Goal: Complete application form: Complete application form

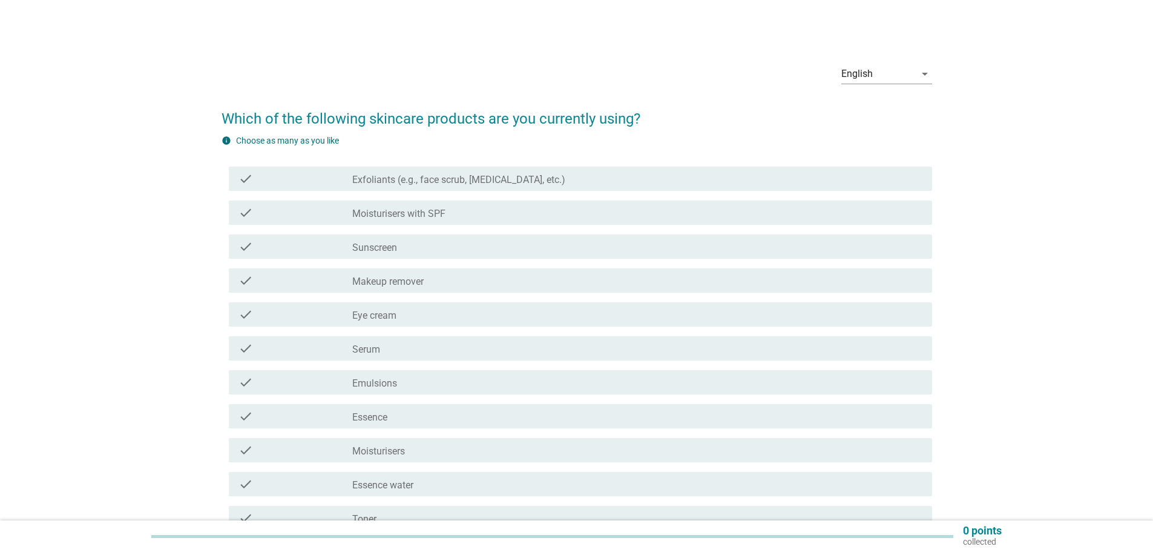
click at [361, 244] on label "Sunscreen" at bounding box center [374, 248] width 45 height 12
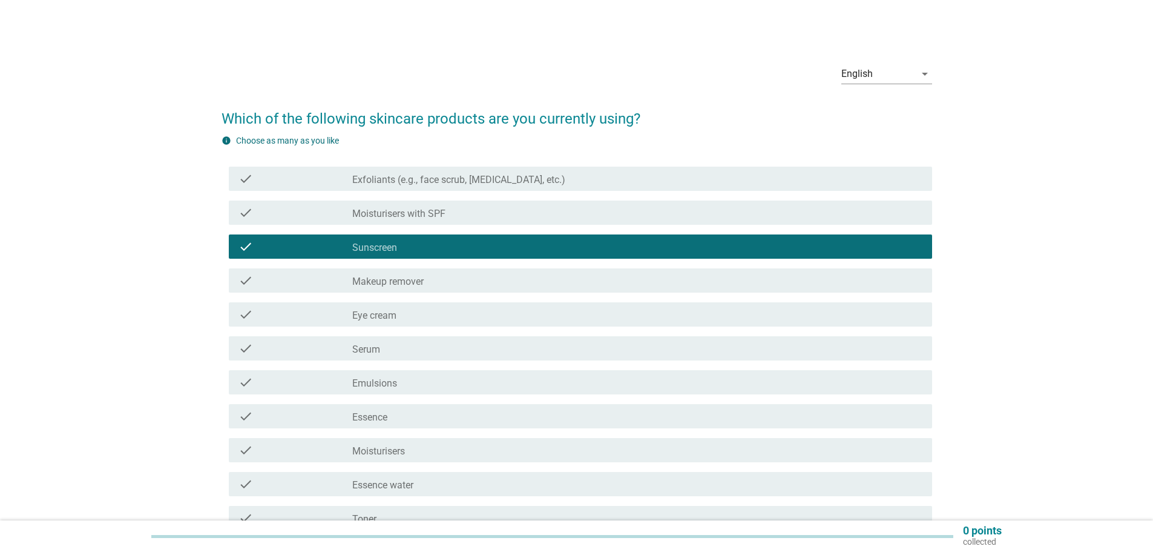
click at [375, 216] on label "Moisturisers with SPF" at bounding box center [398, 214] width 93 height 12
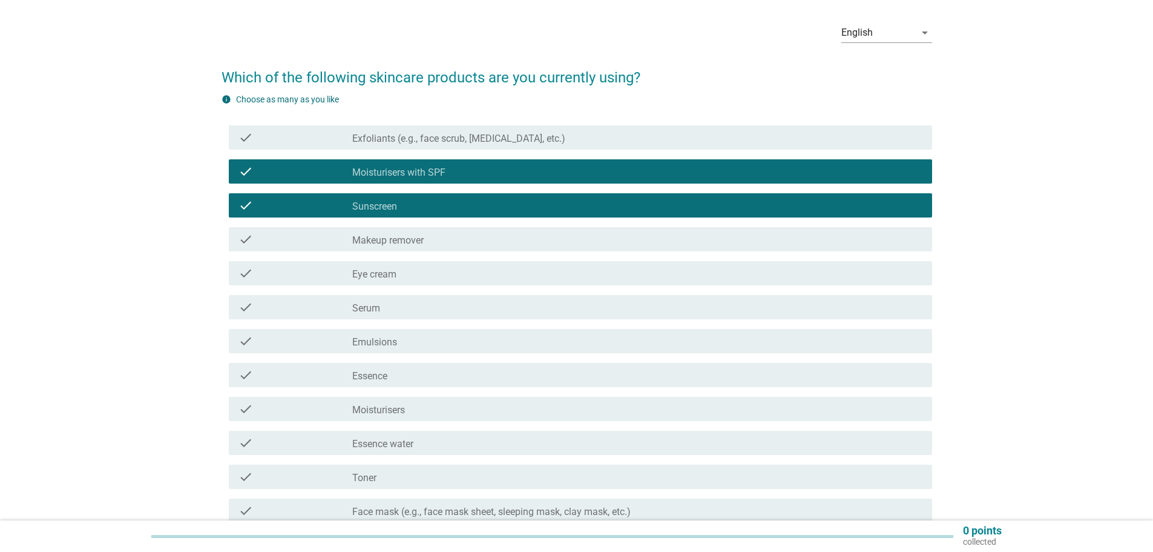
scroll to position [61, 0]
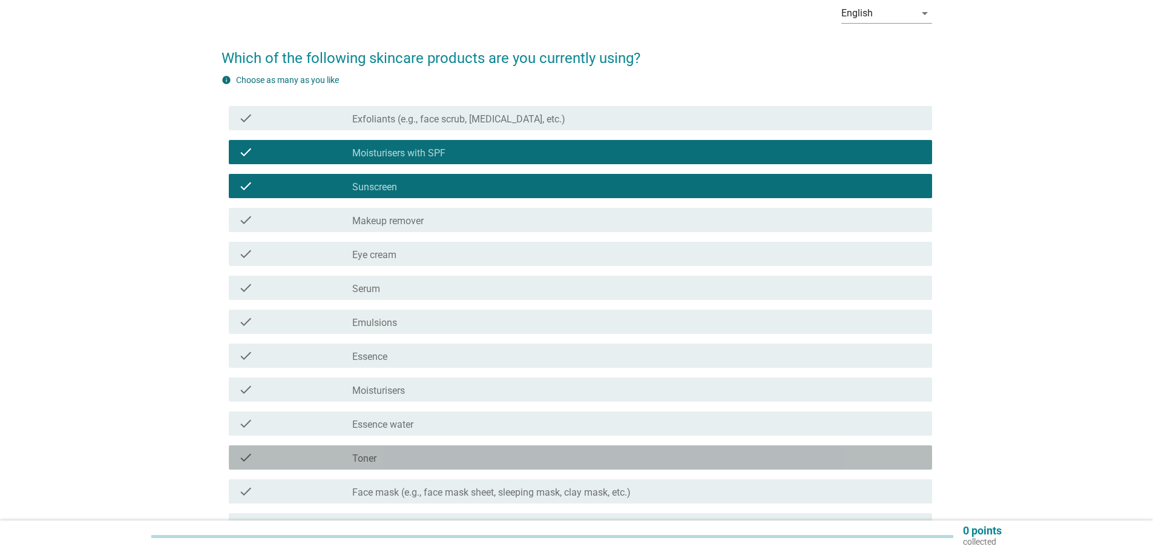
click at [368, 464] on label "Toner" at bounding box center [364, 458] width 24 height 12
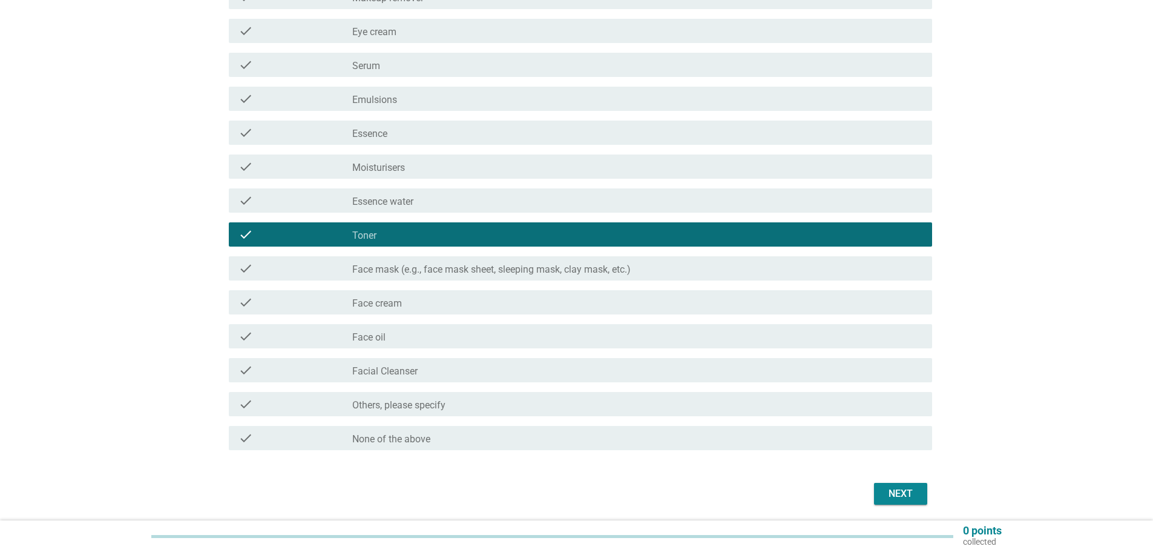
scroll to position [303, 0]
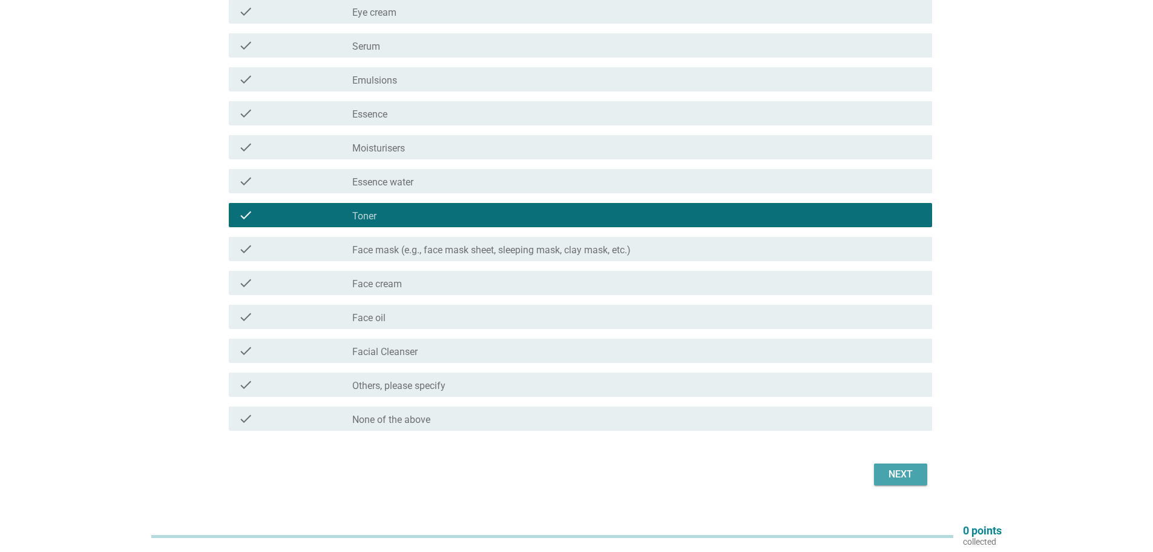
click at [902, 473] on div "Next" at bounding box center [901, 474] width 34 height 15
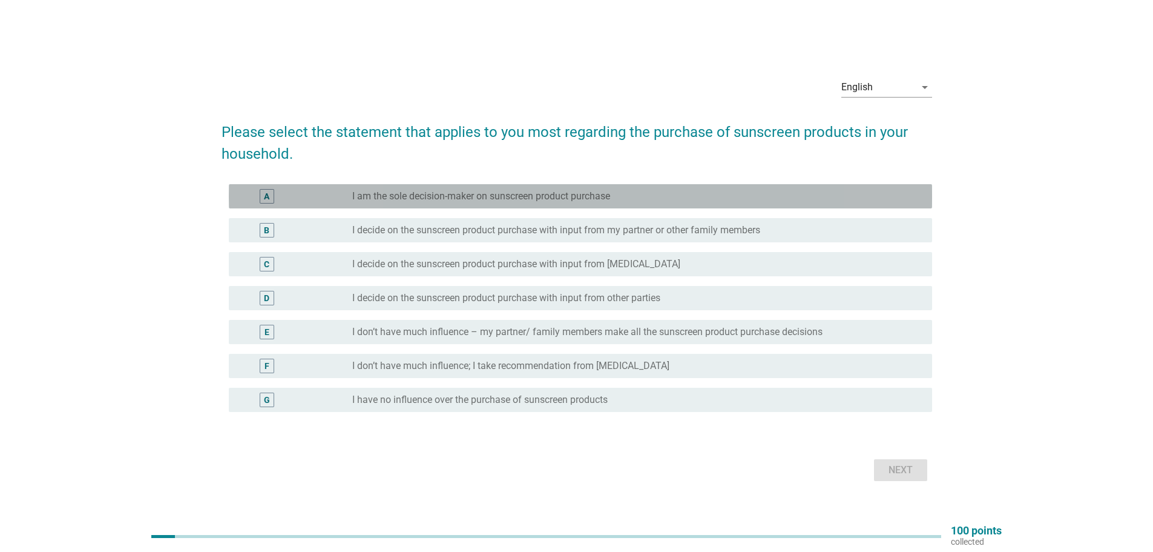
click at [474, 200] on label "I am the sole decision-maker on sunscreen product purchase" at bounding box center [481, 196] width 258 height 12
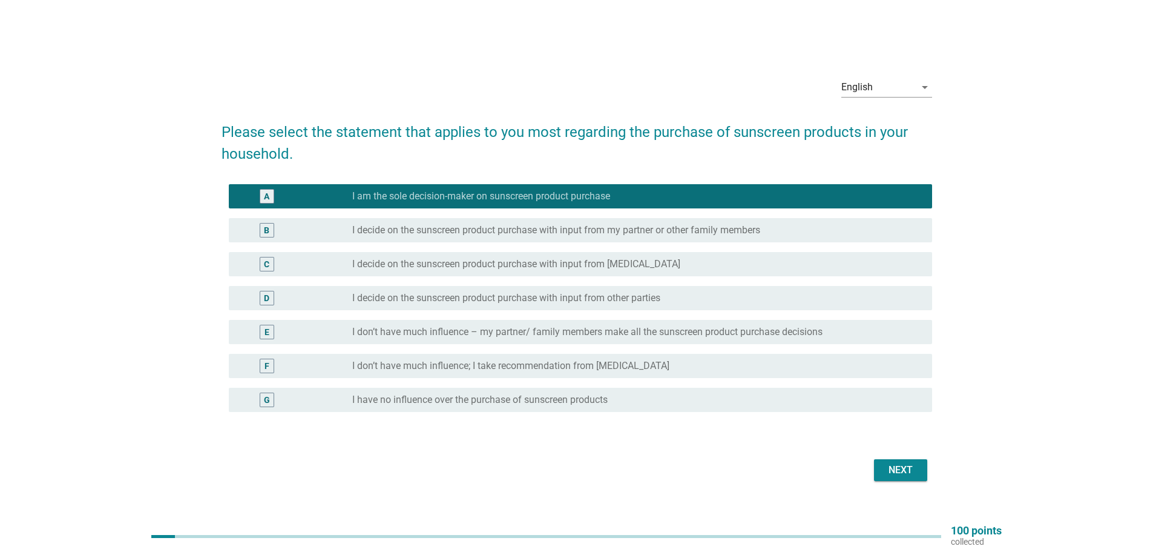
click at [903, 472] on div "Next" at bounding box center [901, 470] width 34 height 15
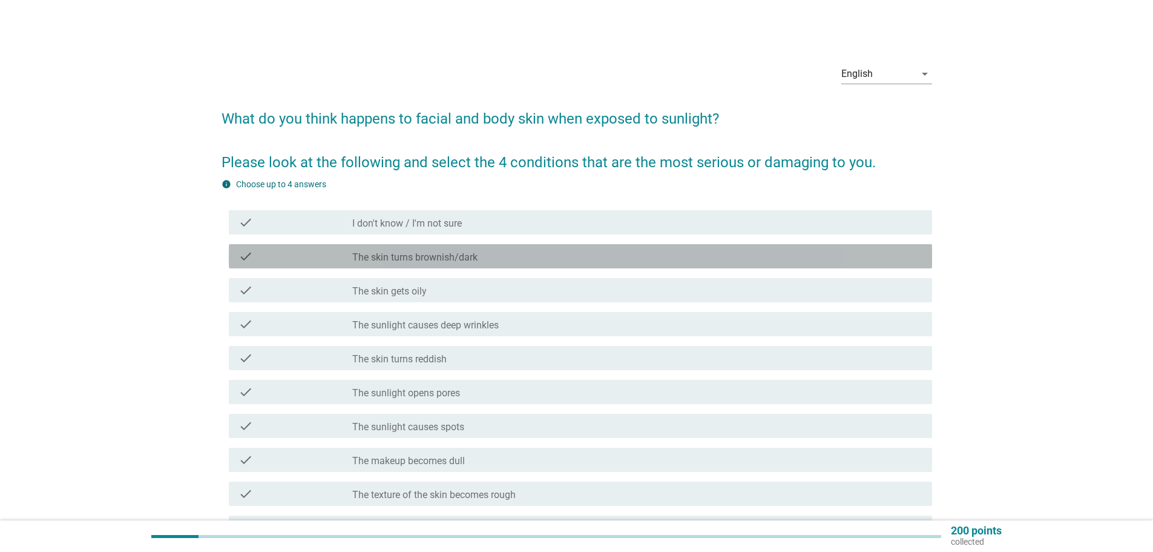
click at [460, 260] on label "The skin turns brownish/dark" at bounding box center [414, 257] width 125 height 12
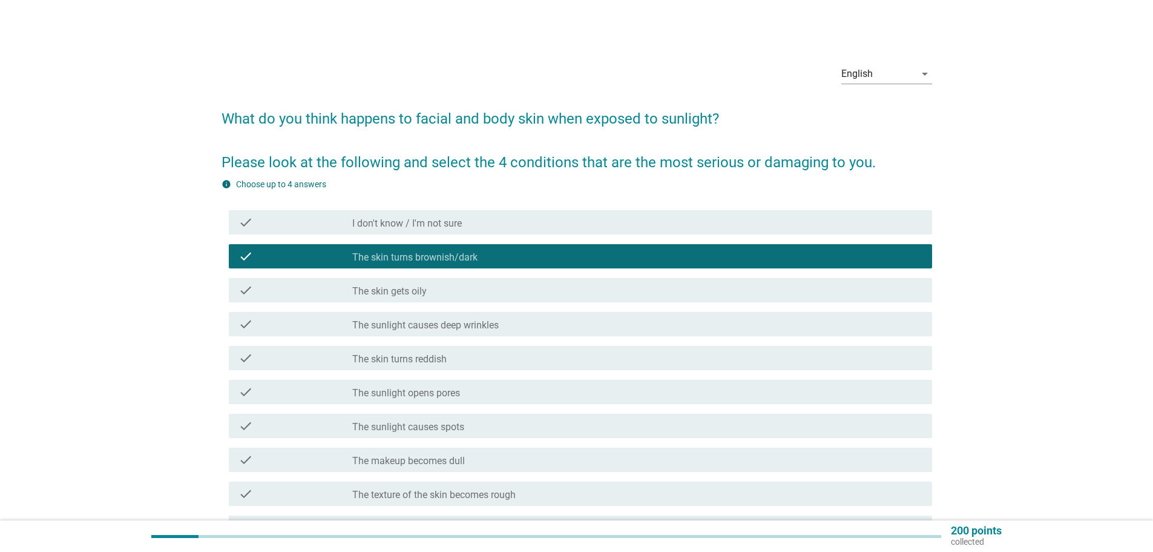
click at [445, 287] on div "check_box_outline_blank The skin gets oily" at bounding box center [637, 290] width 570 height 15
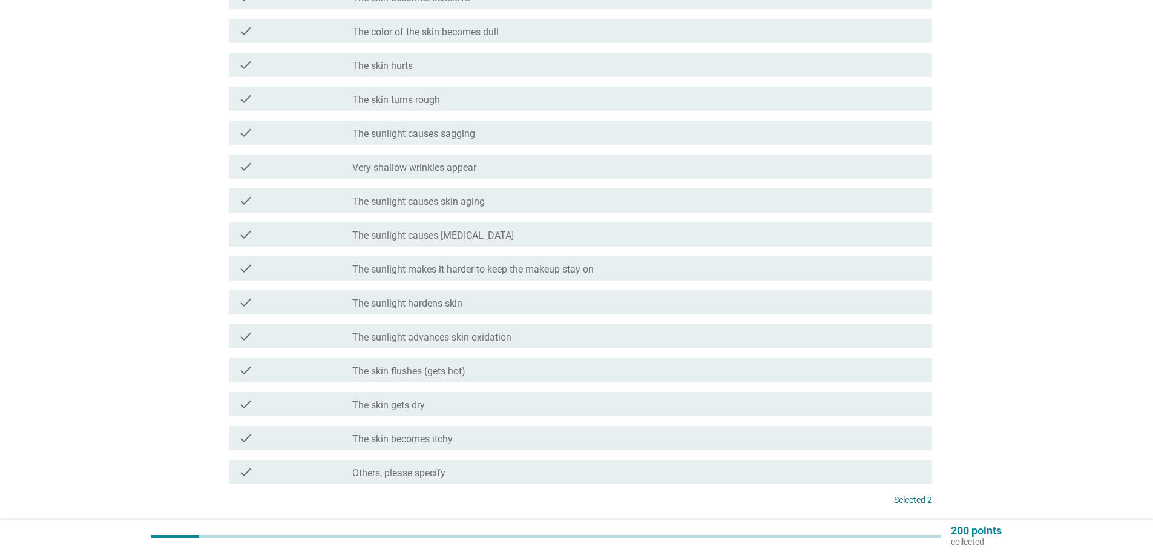
scroll to position [624, 0]
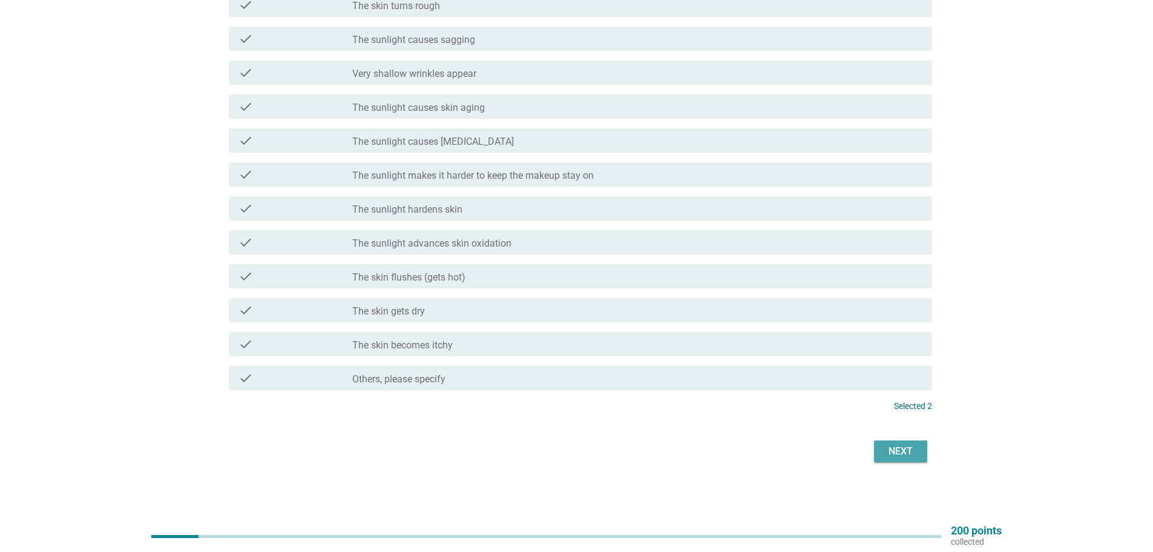
click at [905, 457] on div "Next" at bounding box center [901, 451] width 34 height 15
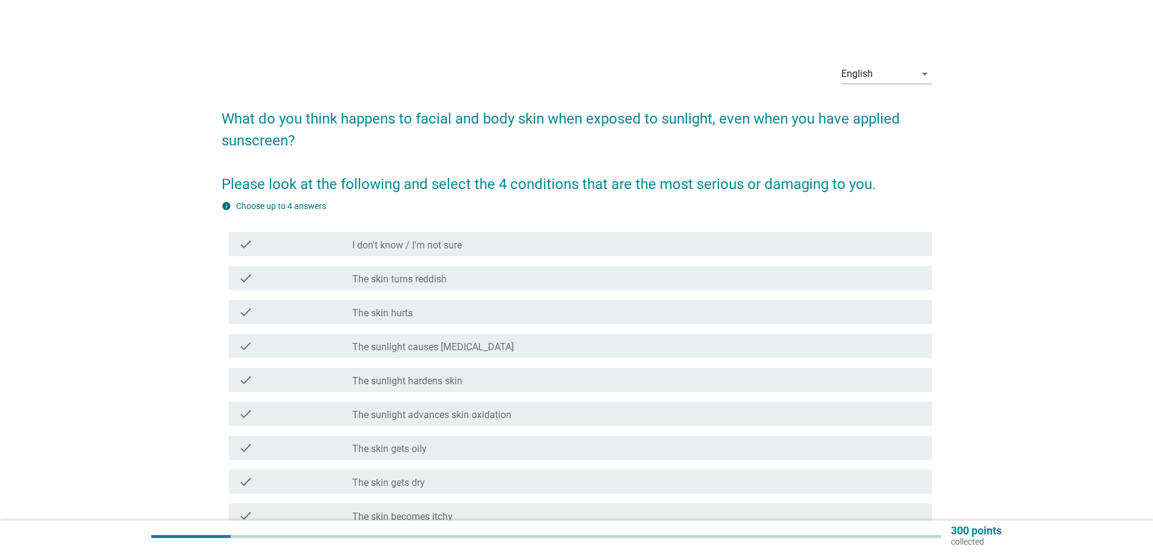
scroll to position [61, 0]
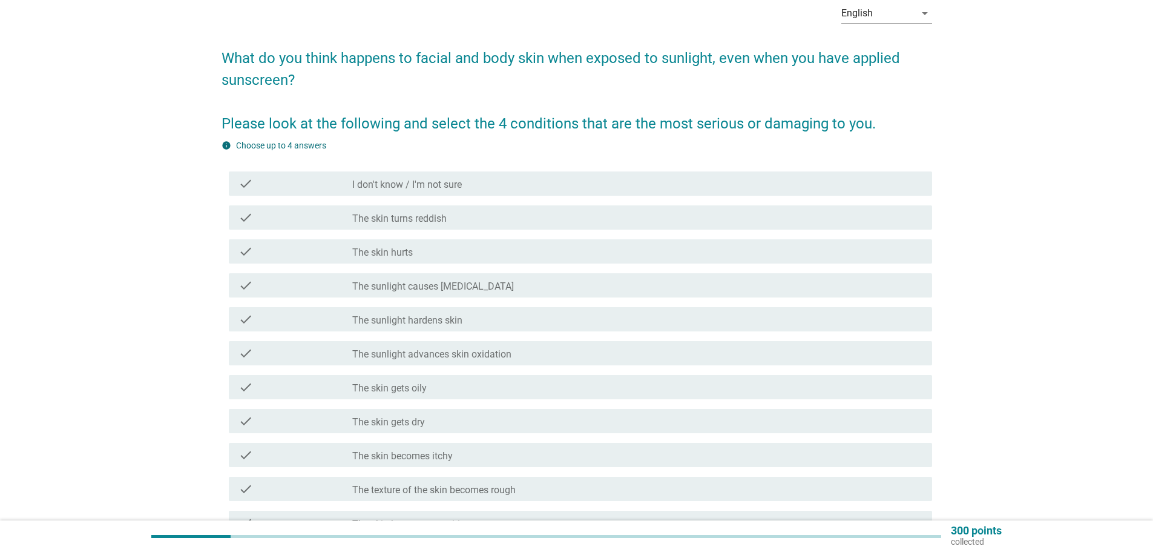
click at [405, 211] on div "check_box_outline_blank The skin turns reddish" at bounding box center [637, 217] width 570 height 15
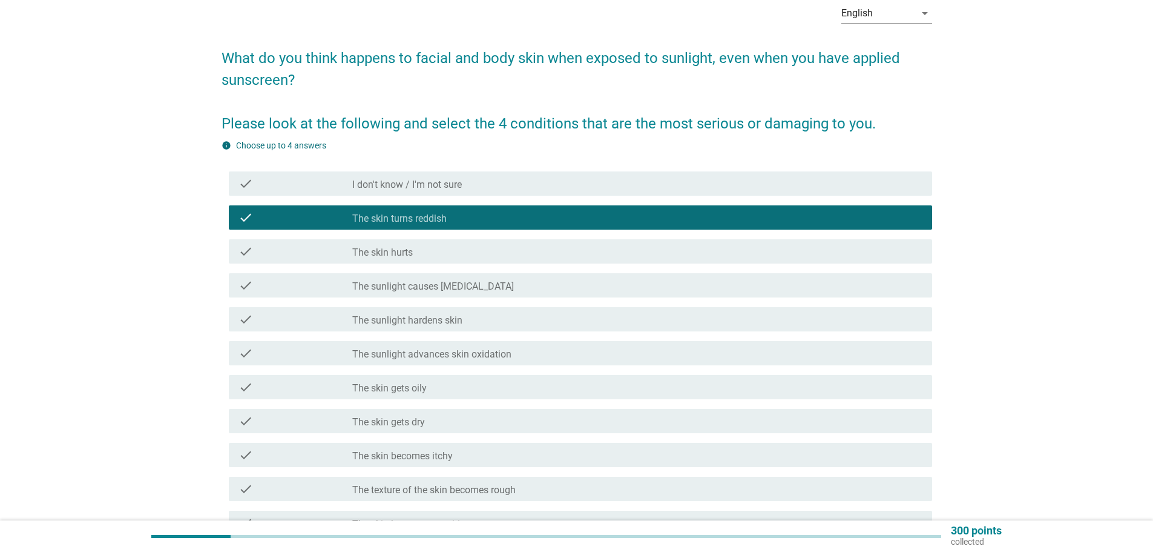
click at [391, 247] on label "The skin hurts" at bounding box center [382, 252] width 61 height 12
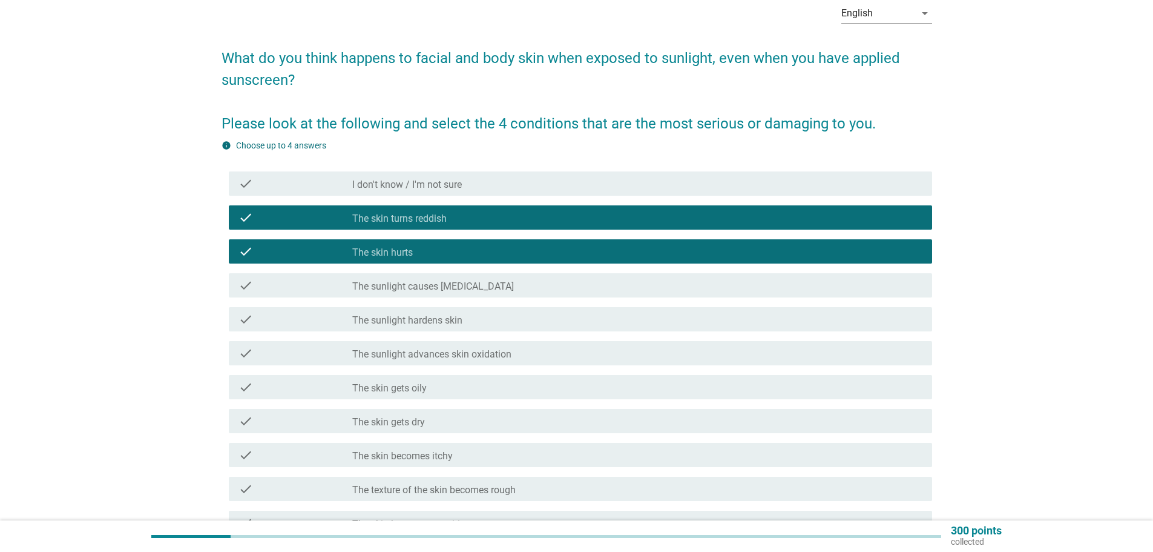
scroll to position [121, 0]
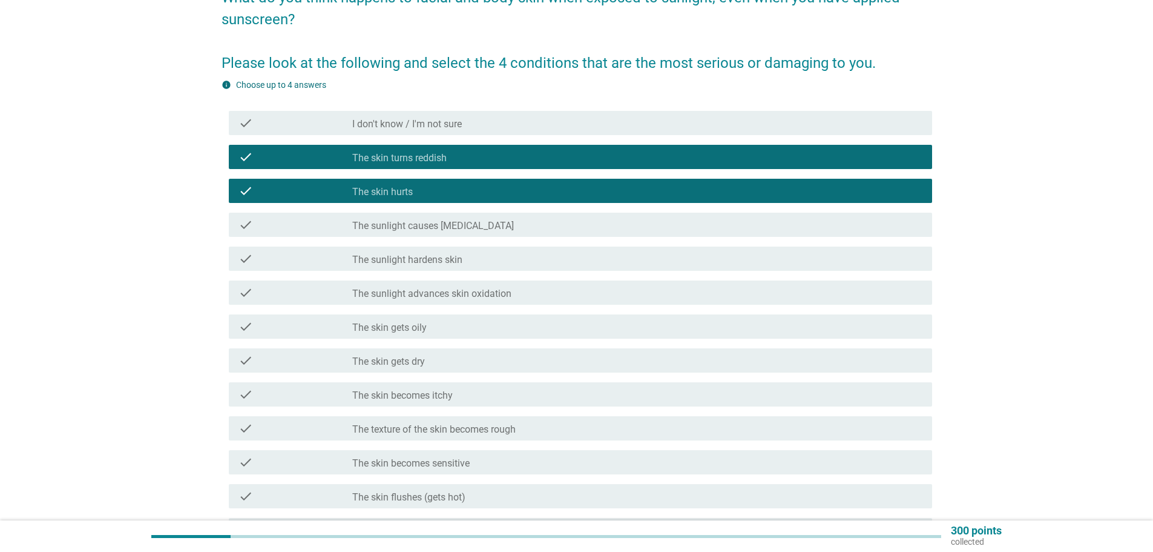
click at [446, 398] on label "The skin becomes itchy" at bounding box center [402, 395] width 101 height 12
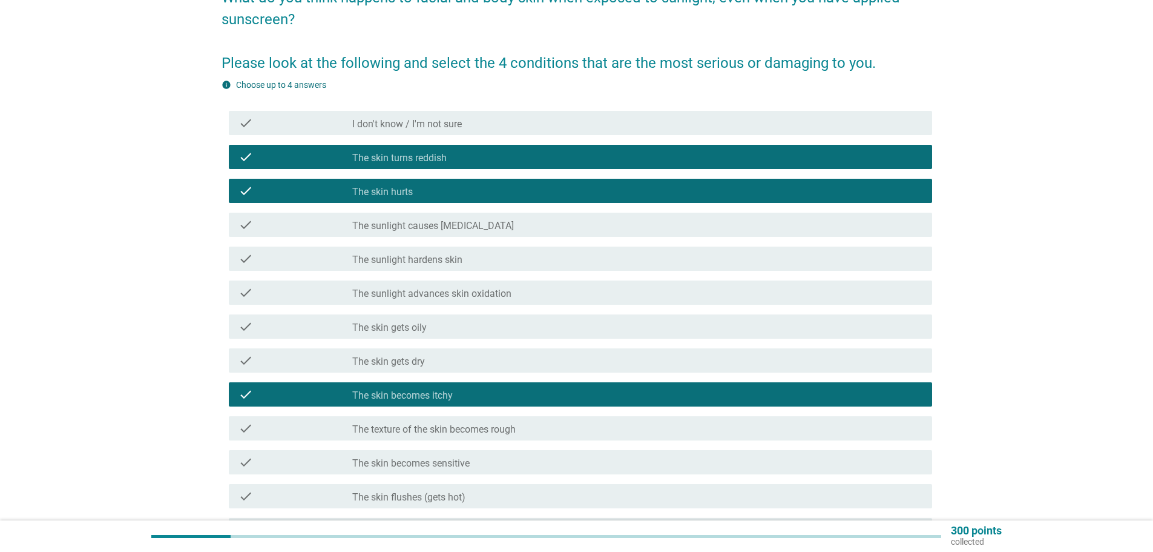
scroll to position [182, 0]
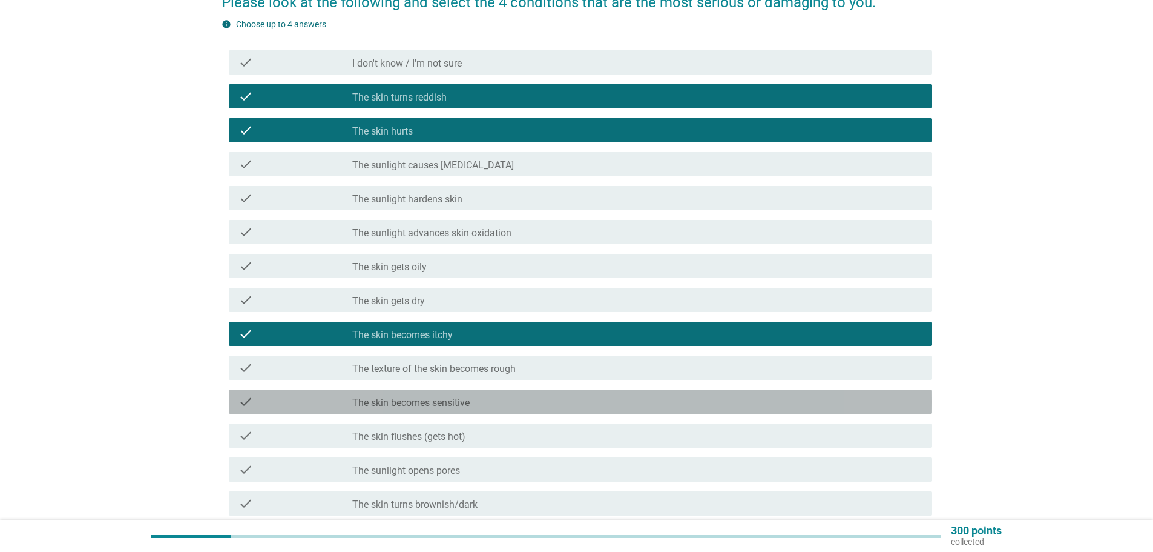
click at [443, 401] on label "The skin becomes sensitive" at bounding box center [410, 403] width 117 height 12
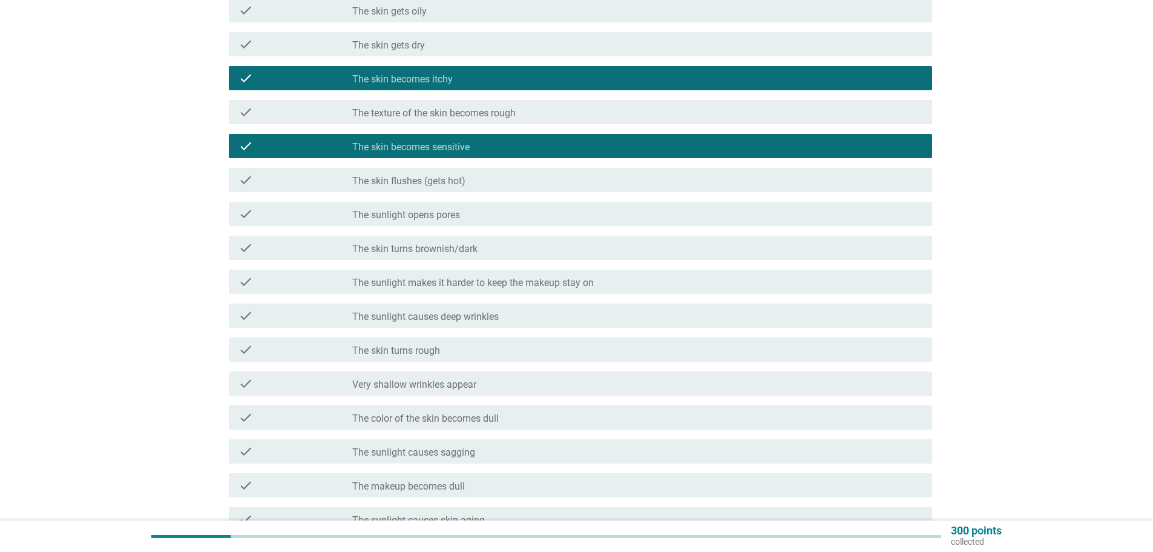
scroll to position [606, 0]
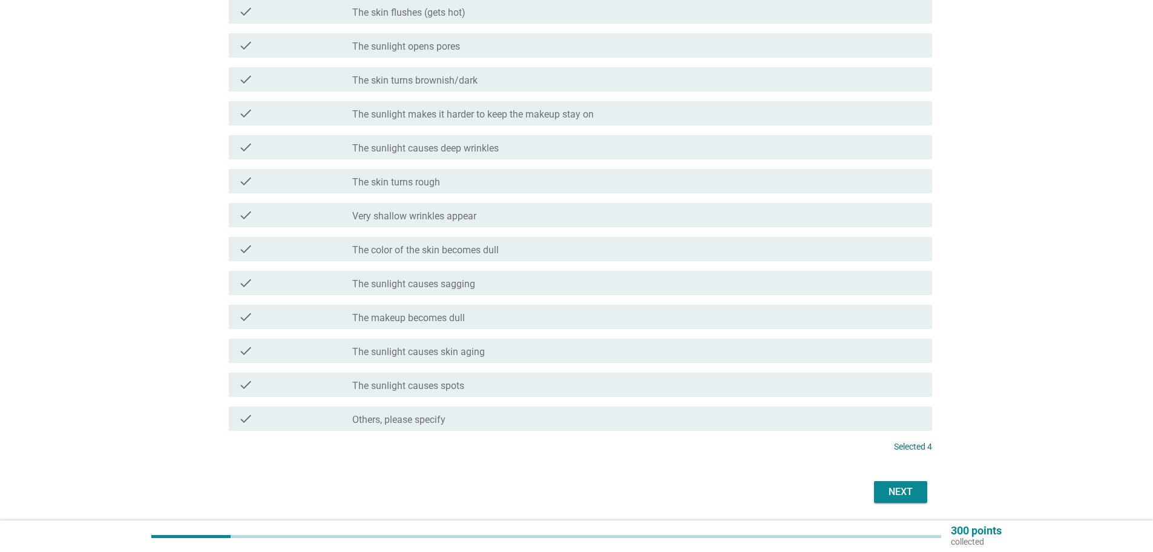
click at [897, 491] on div "Next" at bounding box center [901, 491] width 34 height 15
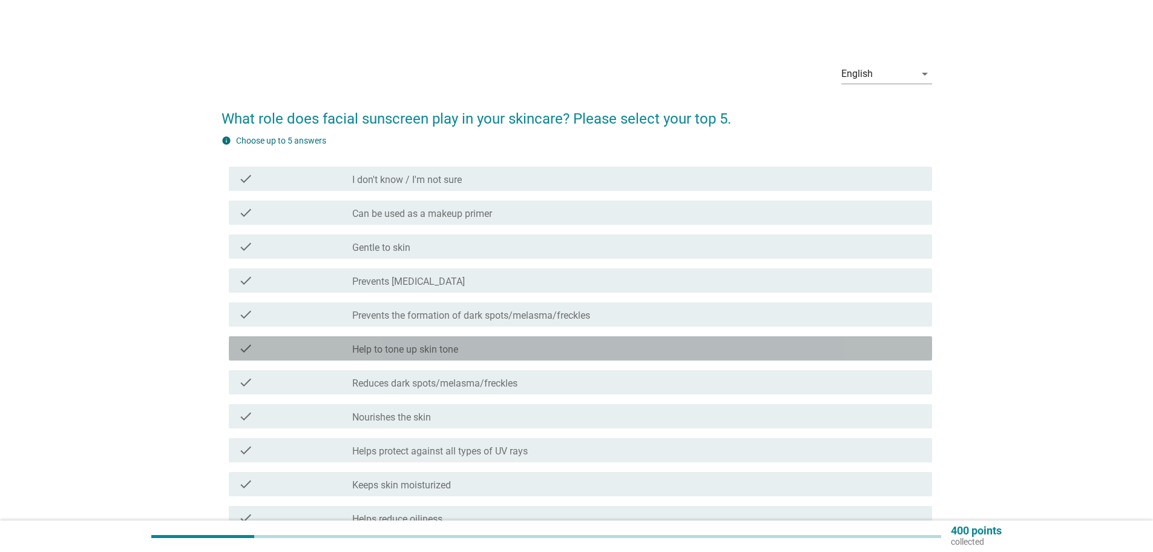
click at [425, 348] on label "Help to tone up skin tone" at bounding box center [405, 349] width 106 height 12
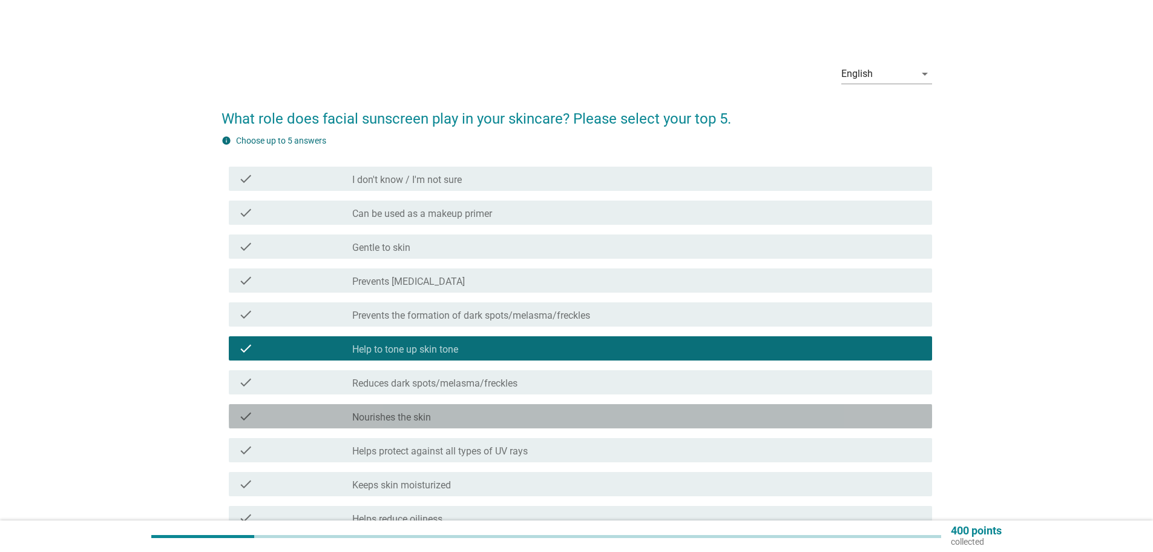
click at [467, 415] on div "check_box_outline_blank Nourishes the skin" at bounding box center [637, 416] width 570 height 15
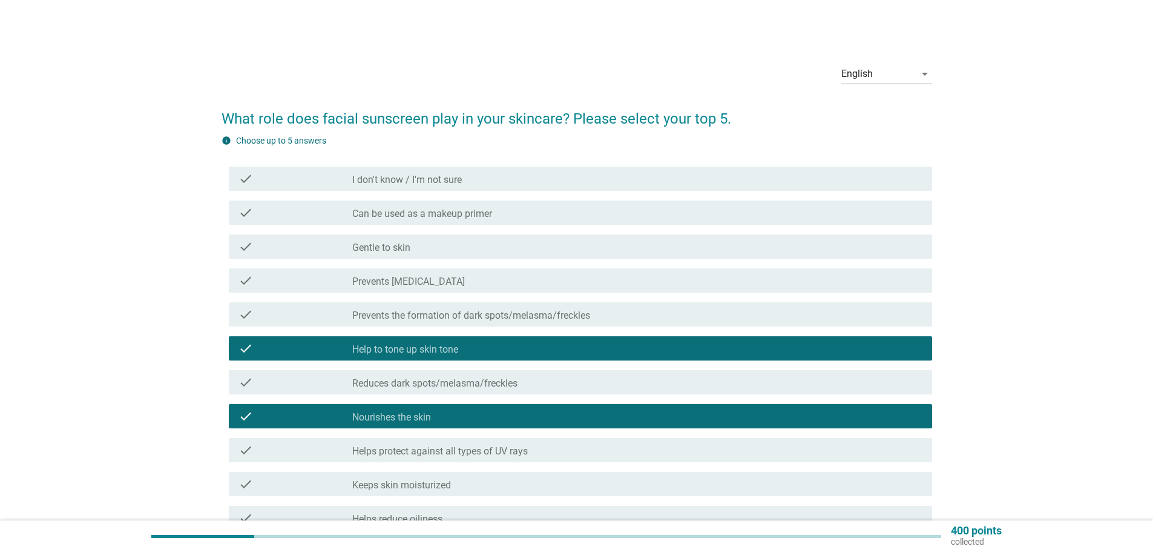
scroll to position [61, 0]
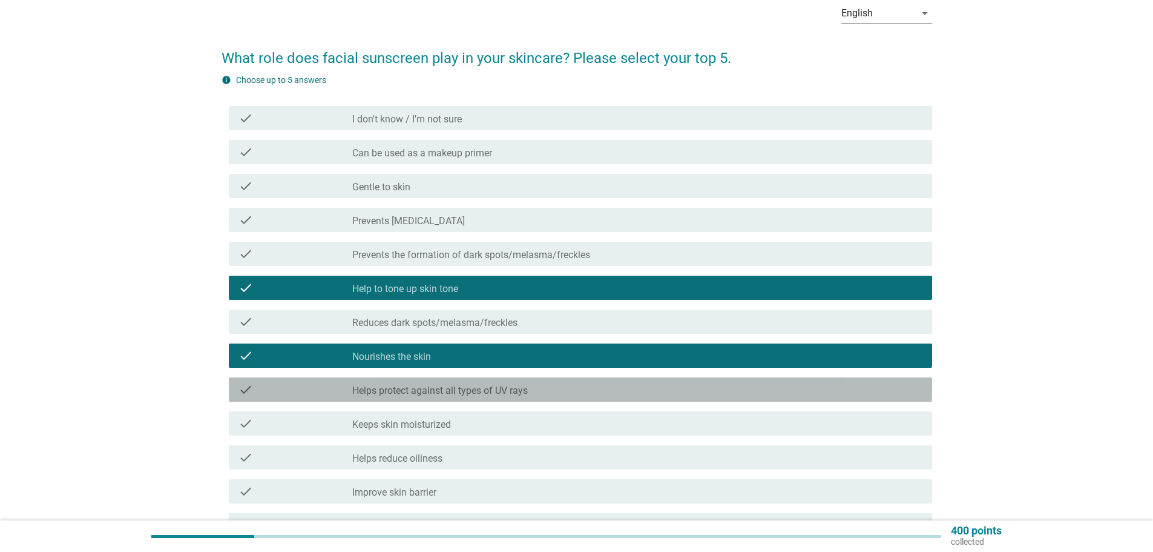
click at [523, 384] on label "Helps protect against all types of UV rays" at bounding box center [440, 390] width 176 height 12
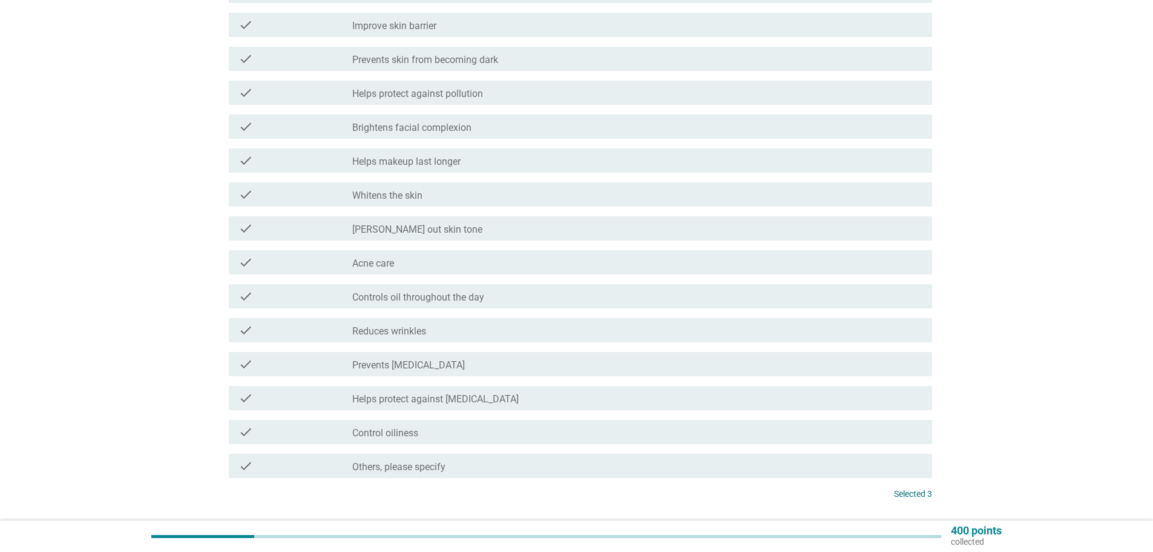
scroll to position [615, 0]
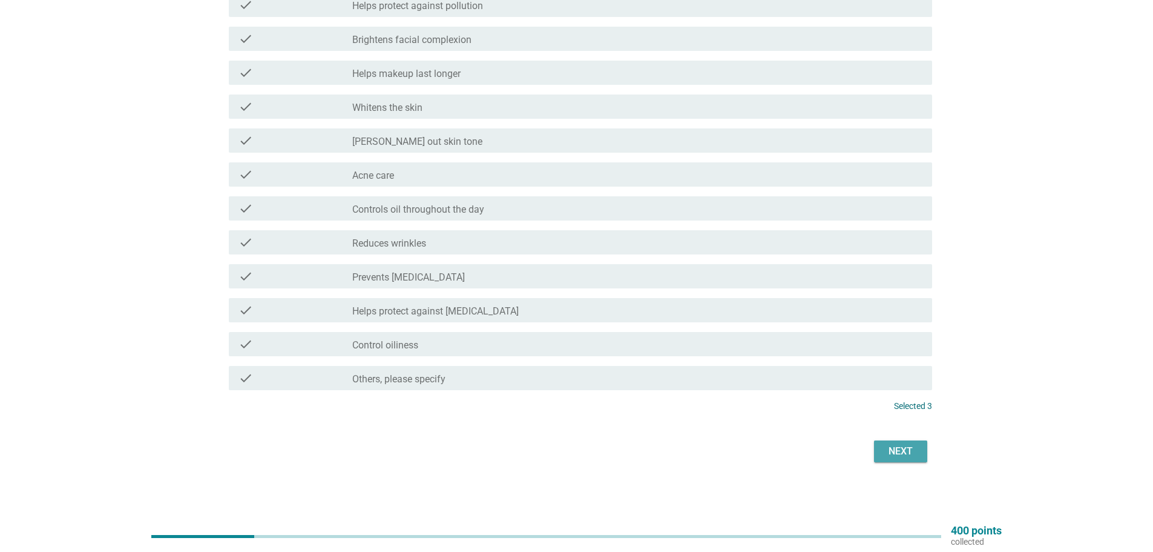
click at [903, 452] on div "Next" at bounding box center [901, 451] width 34 height 15
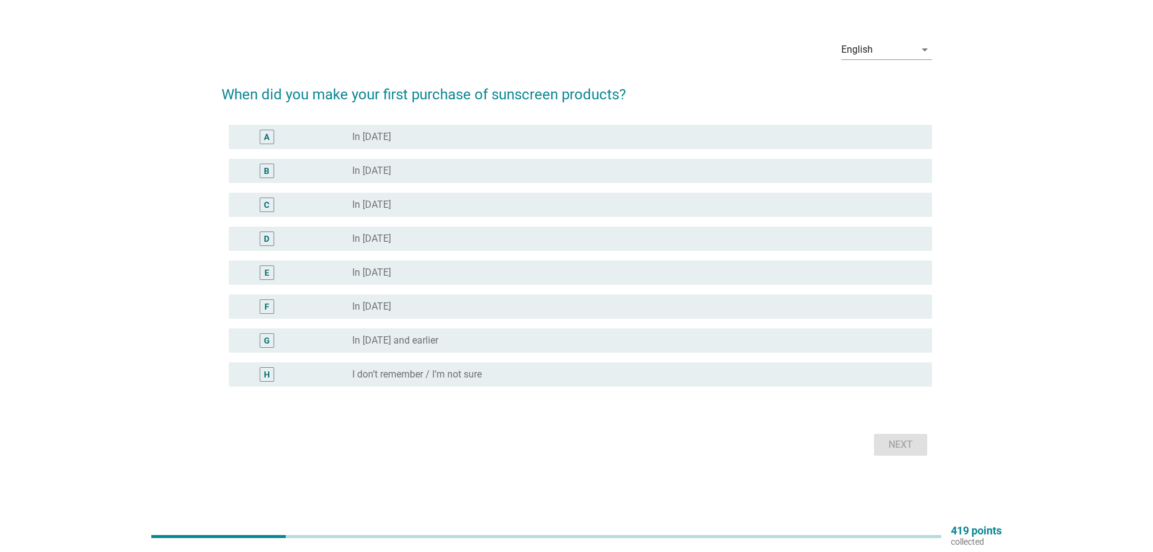
scroll to position [0, 0]
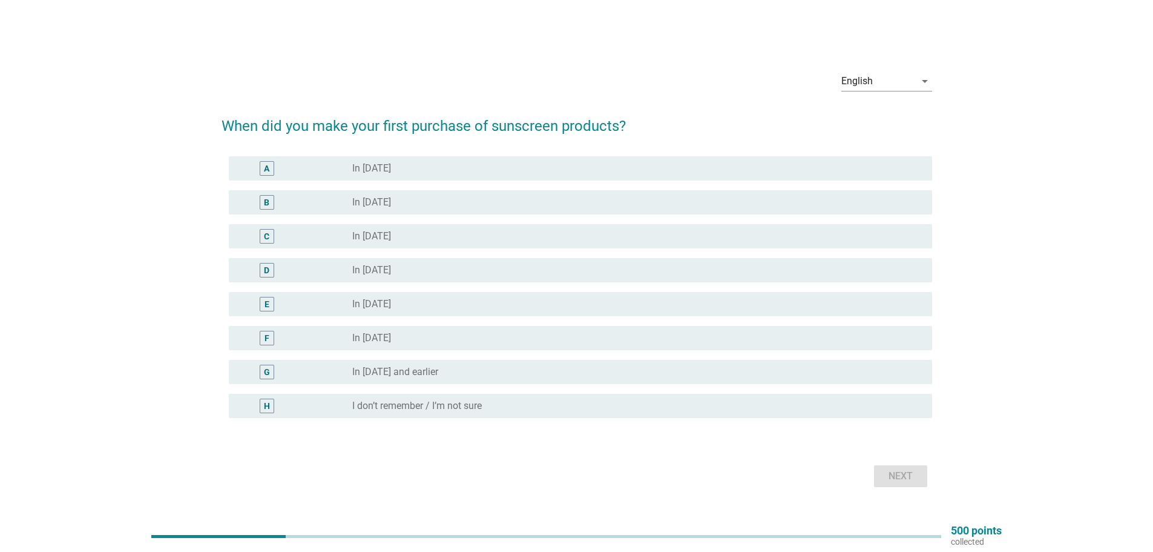
click at [375, 163] on label "In [DATE]" at bounding box center [371, 168] width 39 height 12
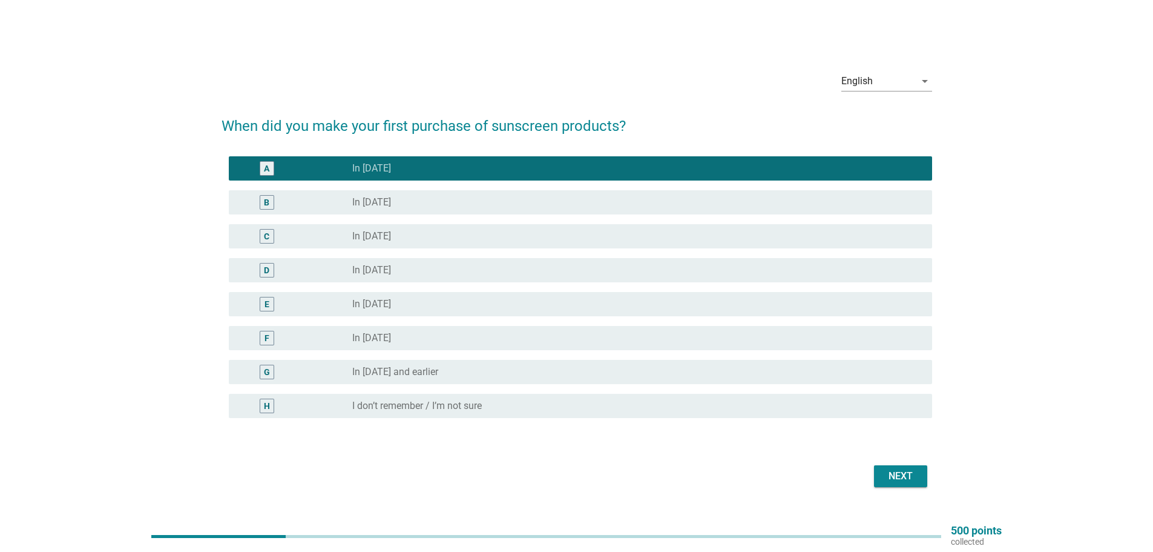
click at [911, 478] on div "Next" at bounding box center [901, 476] width 34 height 15
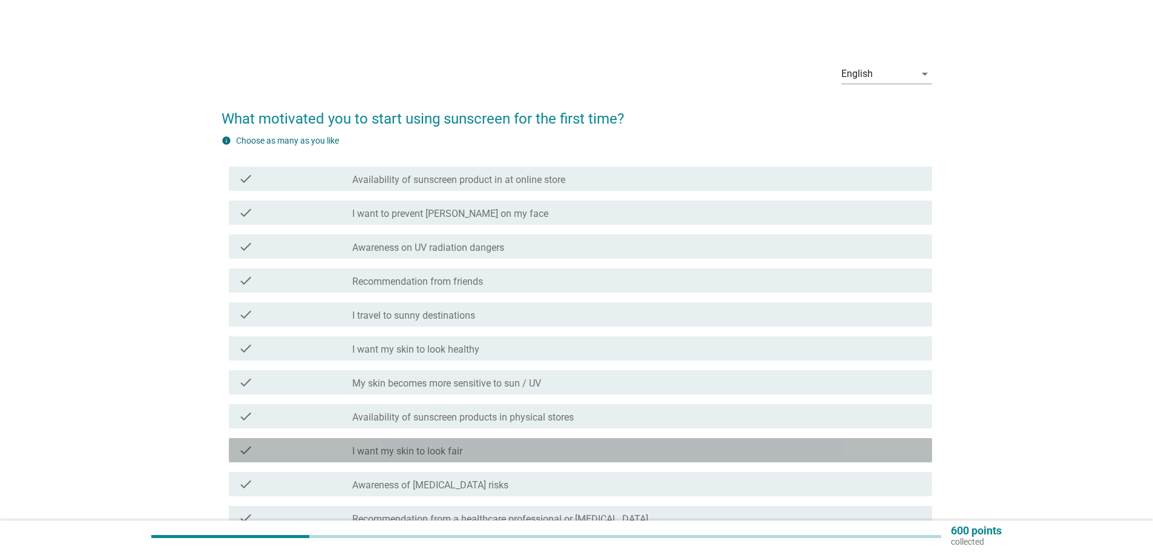
click at [469, 446] on div "check_box_outline_blank I want my skin to look fair" at bounding box center [637, 450] width 570 height 15
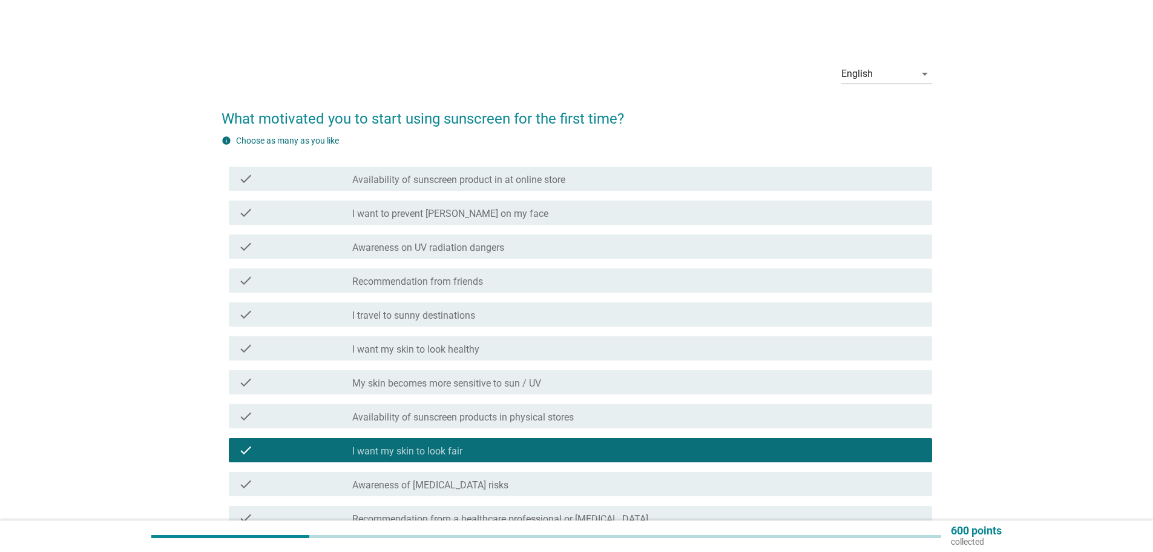
click at [450, 354] on label "I want my skin to look healthy" at bounding box center [415, 349] width 127 height 12
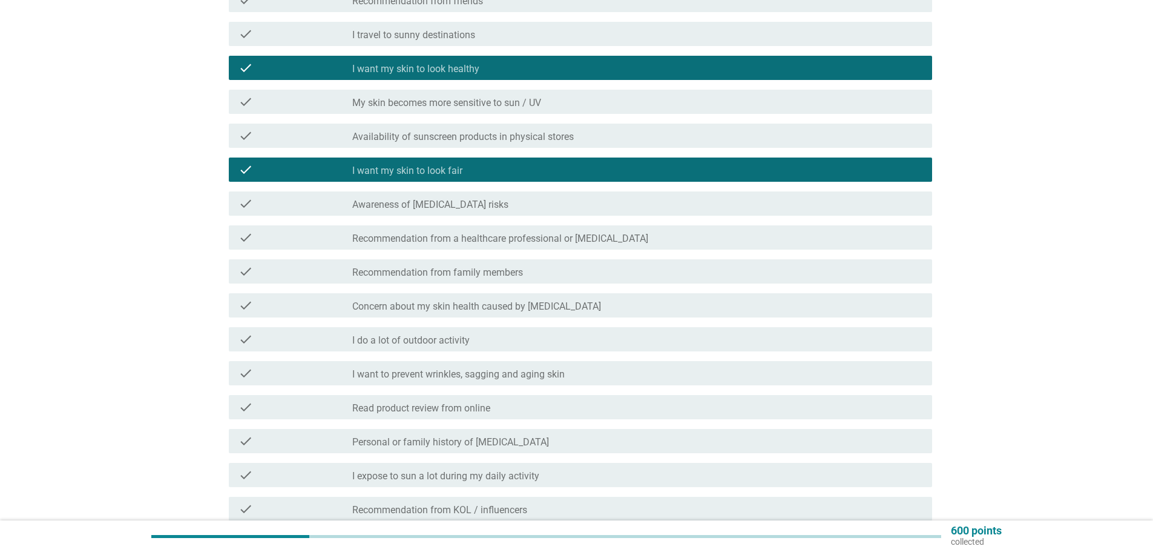
scroll to position [303, 0]
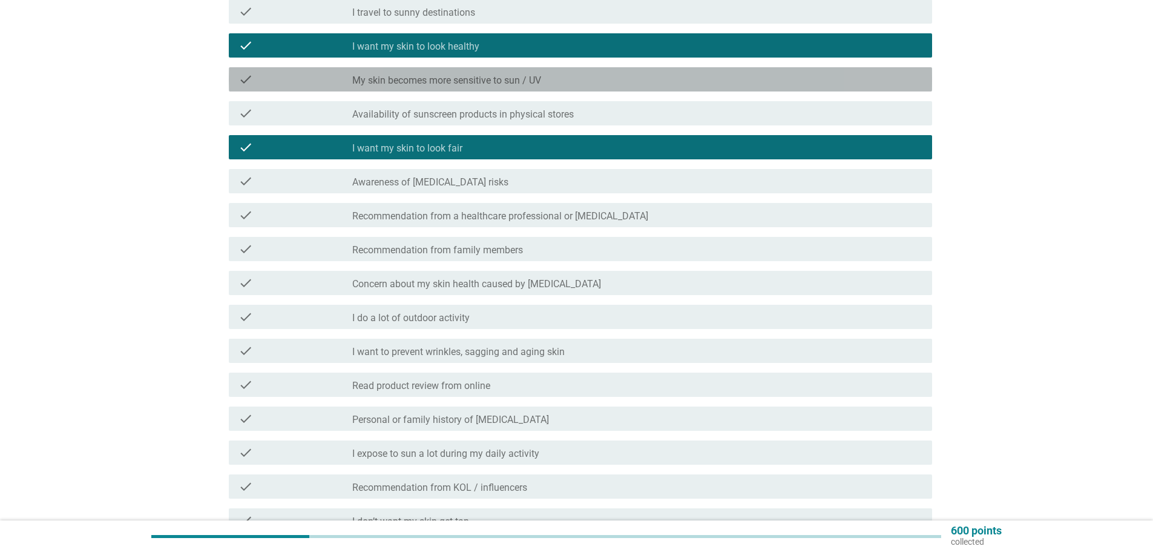
click at [535, 78] on label "My skin becomes more sensitive to sun / UV" at bounding box center [446, 80] width 189 height 12
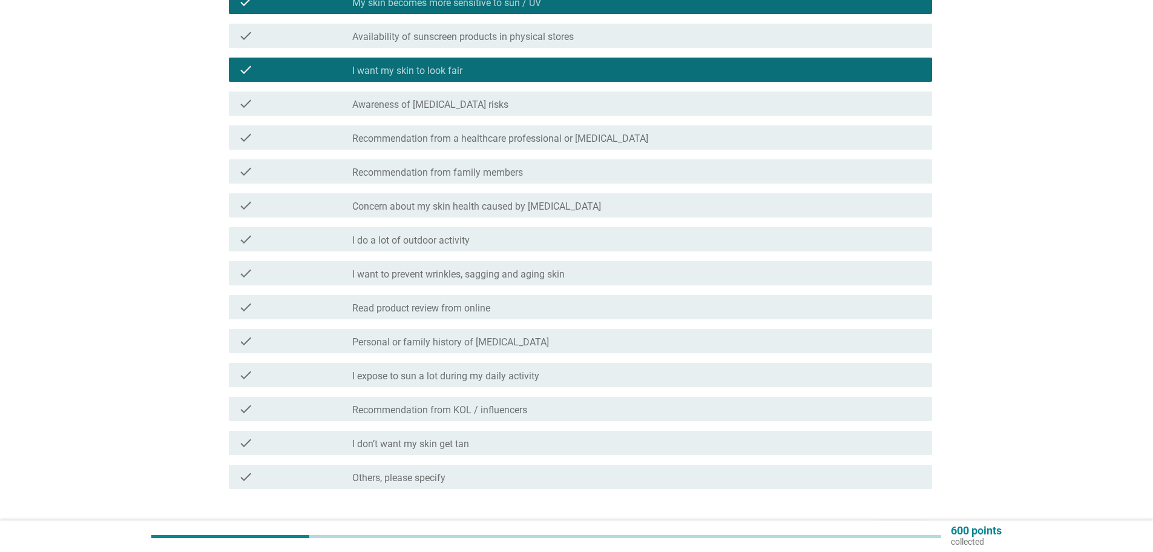
scroll to position [461, 0]
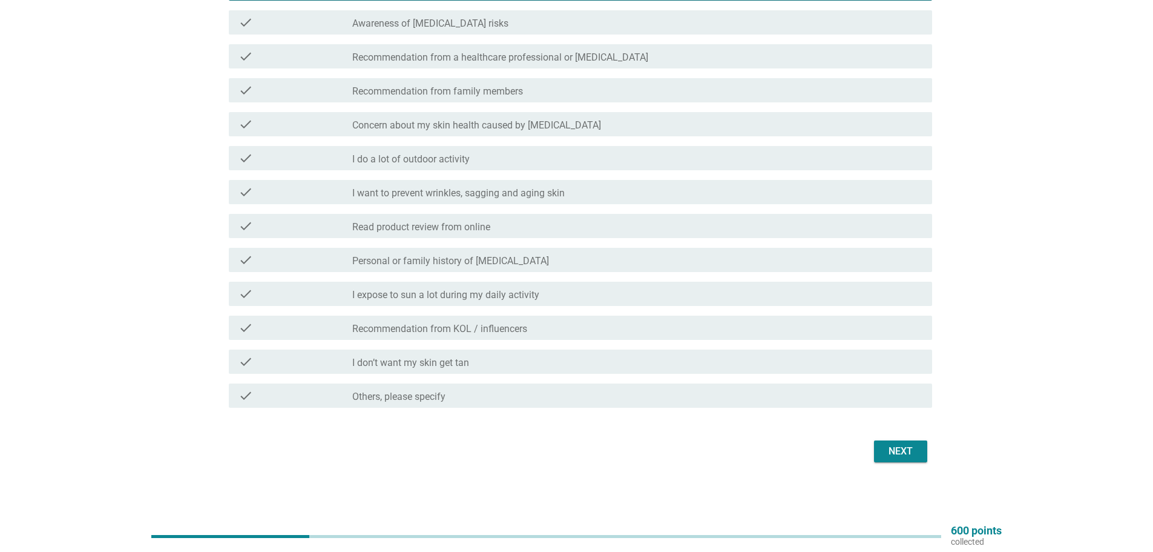
click at [903, 450] on div "Next" at bounding box center [901, 451] width 34 height 15
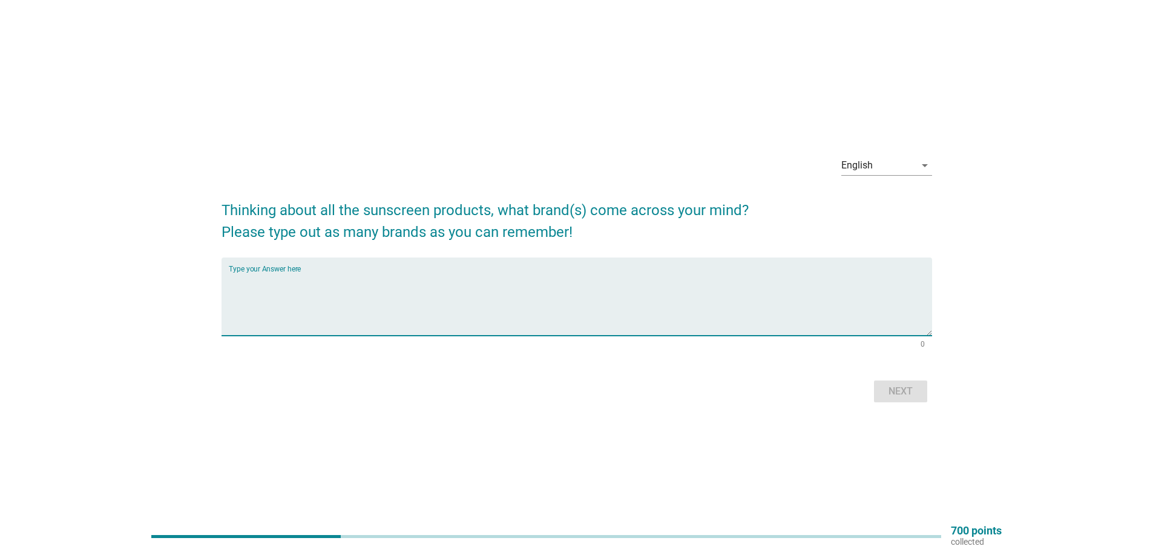
click at [372, 284] on textarea "Type your Answer here" at bounding box center [581, 304] width 704 height 64
click at [271, 295] on textarea "Type your Answer here" at bounding box center [581, 304] width 704 height 64
paste textarea "BEAUTY OF JOSEON | Brand"
drag, startPoint x: 359, startPoint y: 286, endPoint x: 401, endPoint y: 318, distance: 52.7
click at [315, 279] on textarea "BEAUTY OF JOSEON | Brand" at bounding box center [581, 304] width 704 height 64
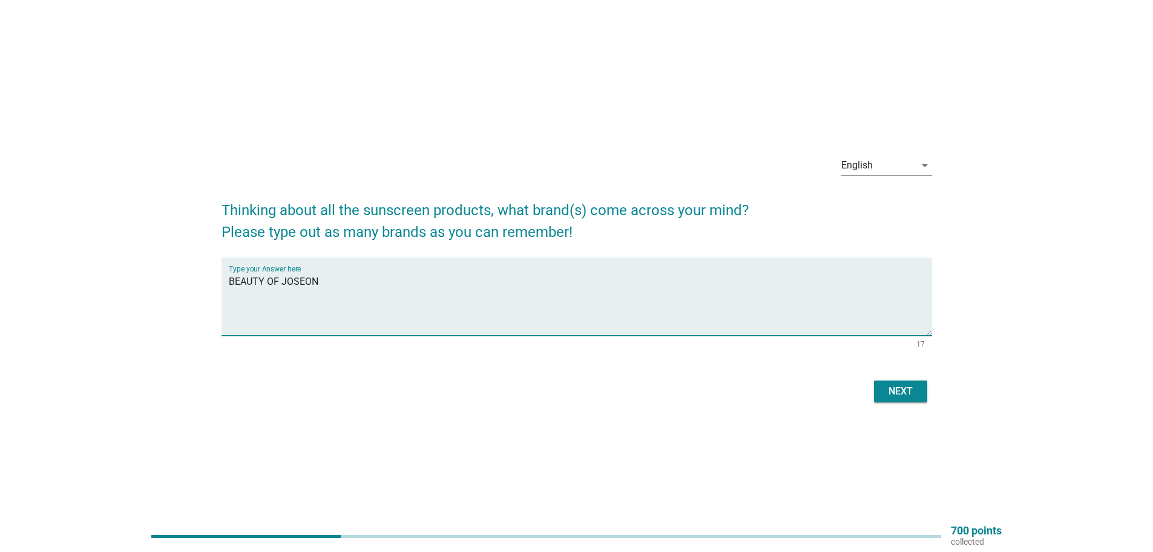
type textarea "BEAUTY OF JOSEON"
click at [910, 395] on div "Next" at bounding box center [901, 391] width 34 height 15
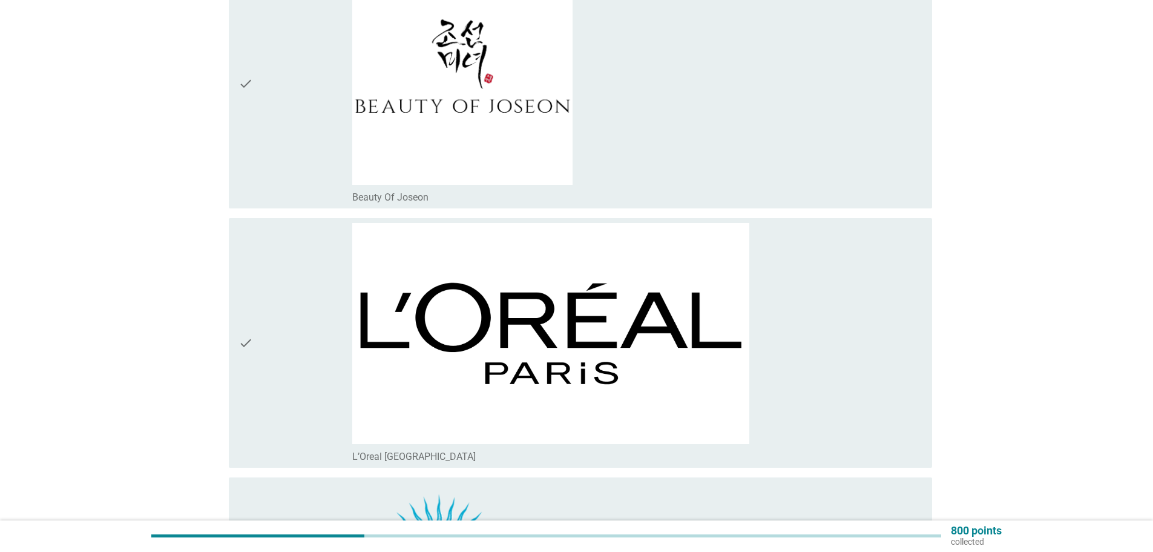
scroll to position [1393, 0]
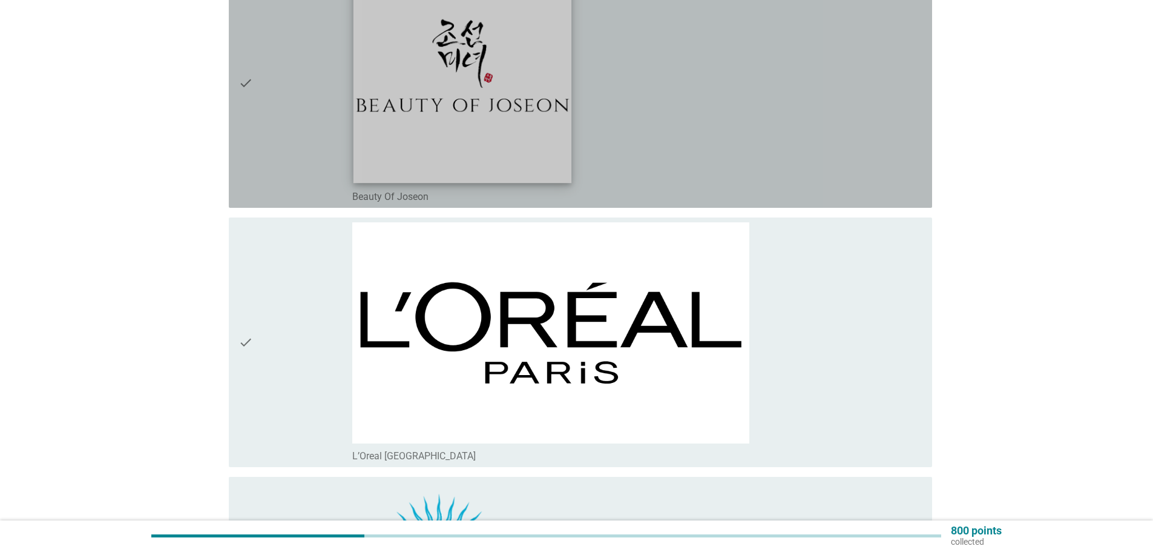
click at [389, 137] on img at bounding box center [463, 74] width 219 height 219
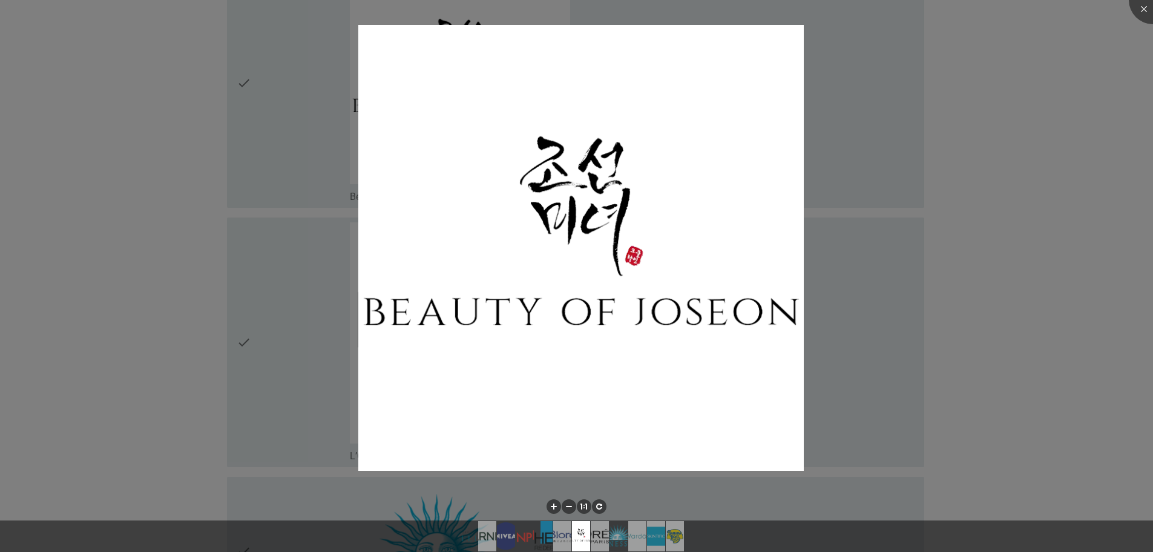
click at [1032, 256] on div at bounding box center [576, 276] width 1153 height 552
click at [95, 101] on div at bounding box center [576, 276] width 1153 height 552
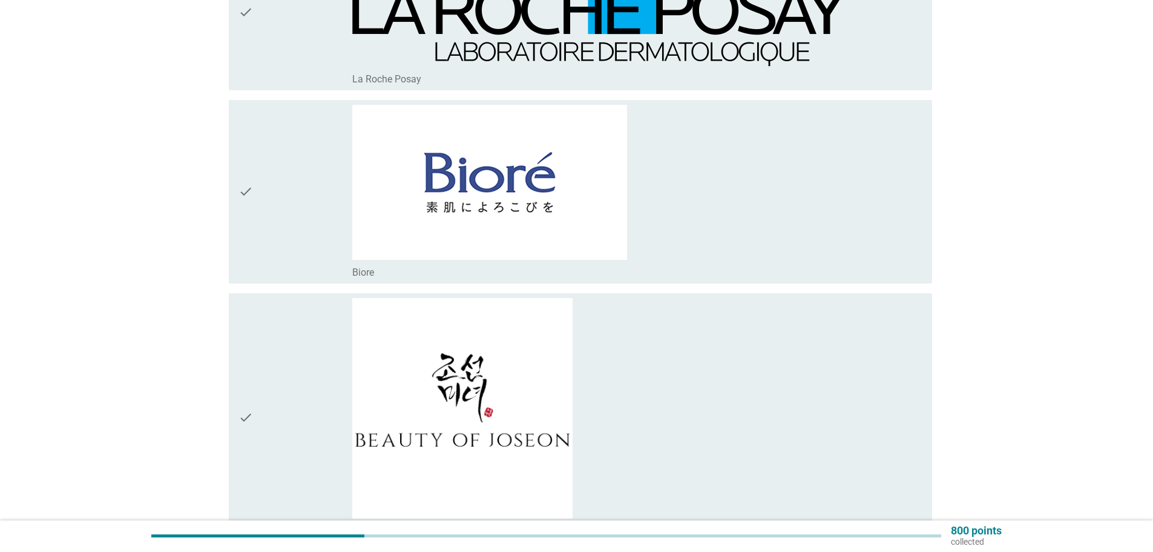
scroll to position [1029, 0]
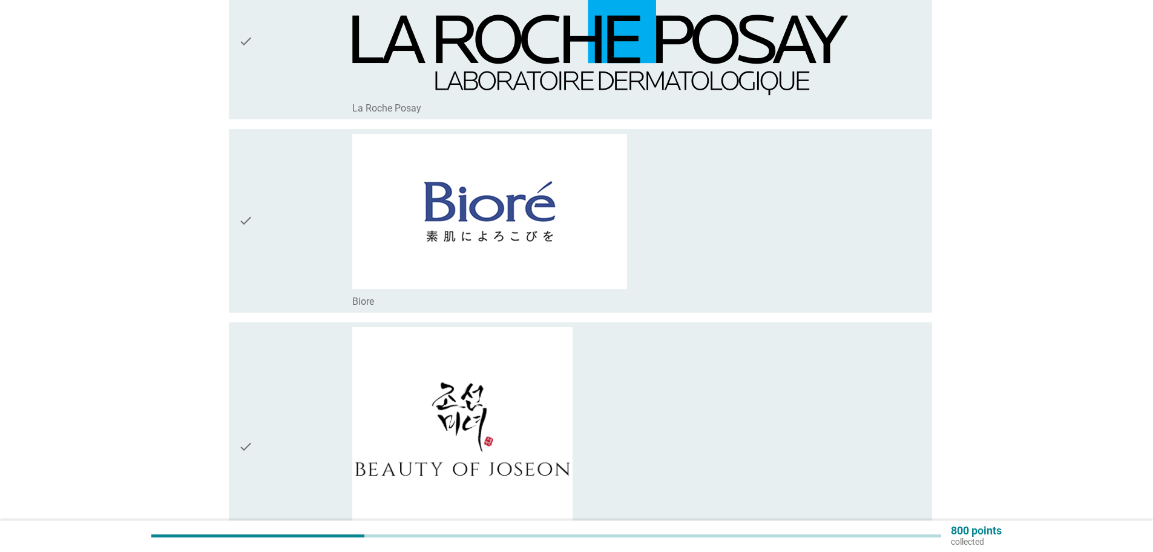
click at [280, 374] on div "check" at bounding box center [296, 446] width 114 height 239
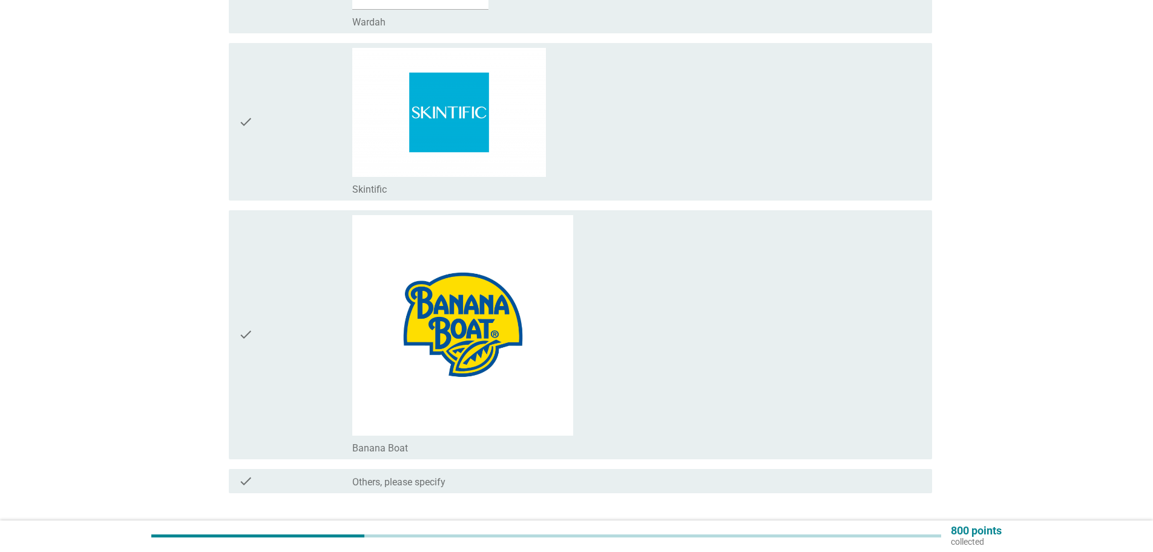
scroll to position [2245, 0]
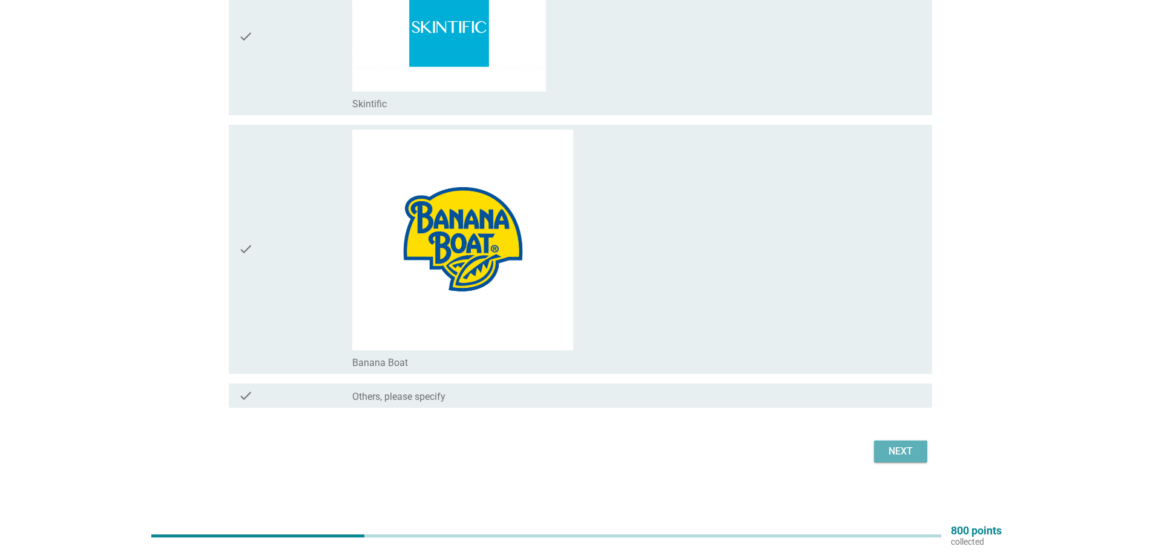
click at [900, 454] on div "Next" at bounding box center [901, 451] width 34 height 15
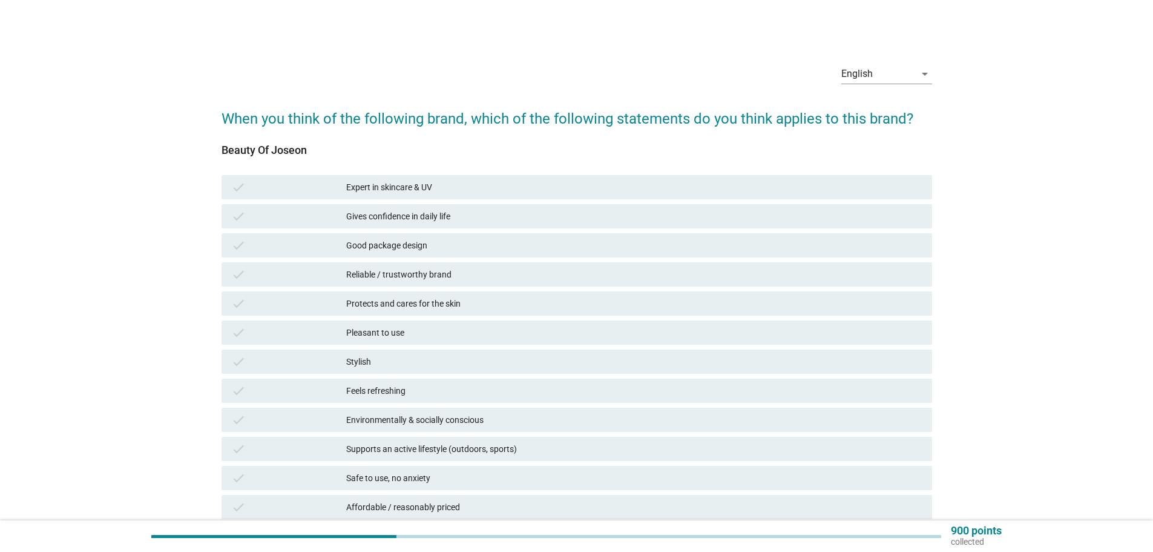
click at [412, 191] on div "Expert in skincare & UV" at bounding box center [634, 187] width 576 height 15
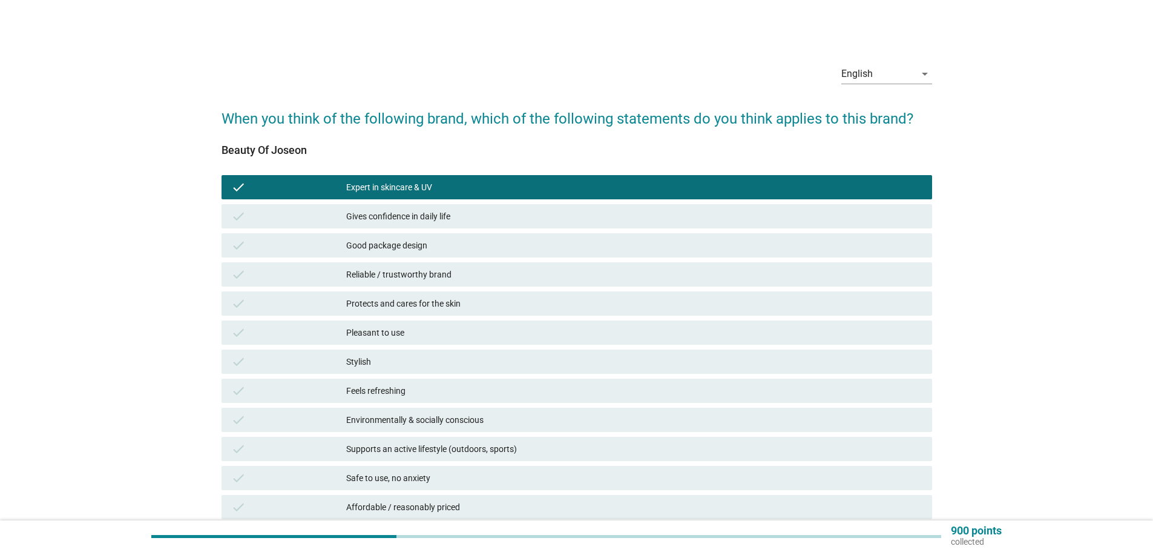
click at [429, 272] on div "Reliable / trustworthy brand" at bounding box center [634, 274] width 576 height 15
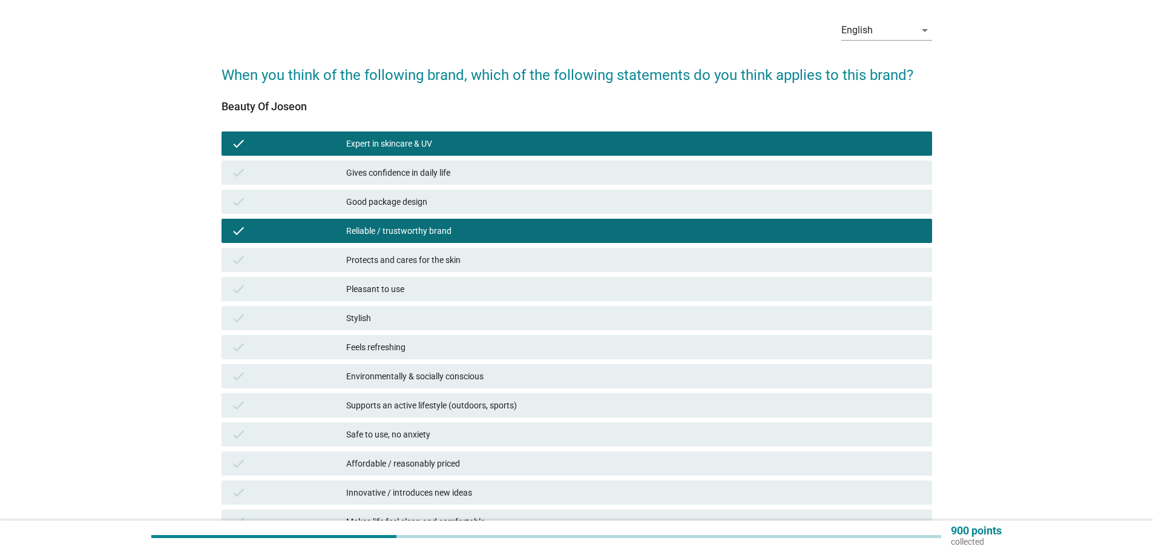
scroll to position [61, 0]
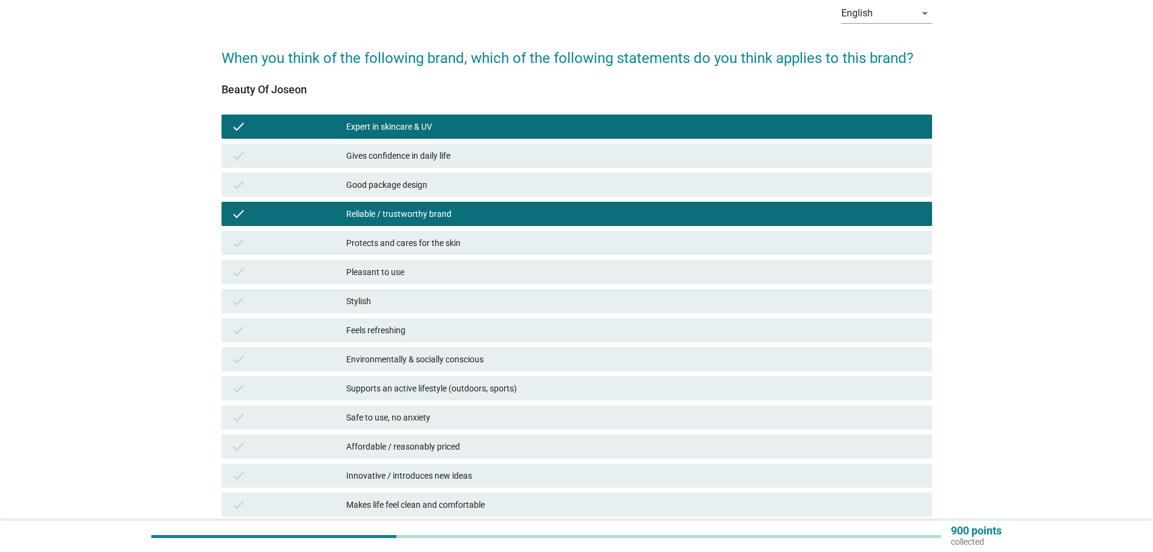
click at [442, 268] on div "Pleasant to use" at bounding box center [634, 272] width 576 height 15
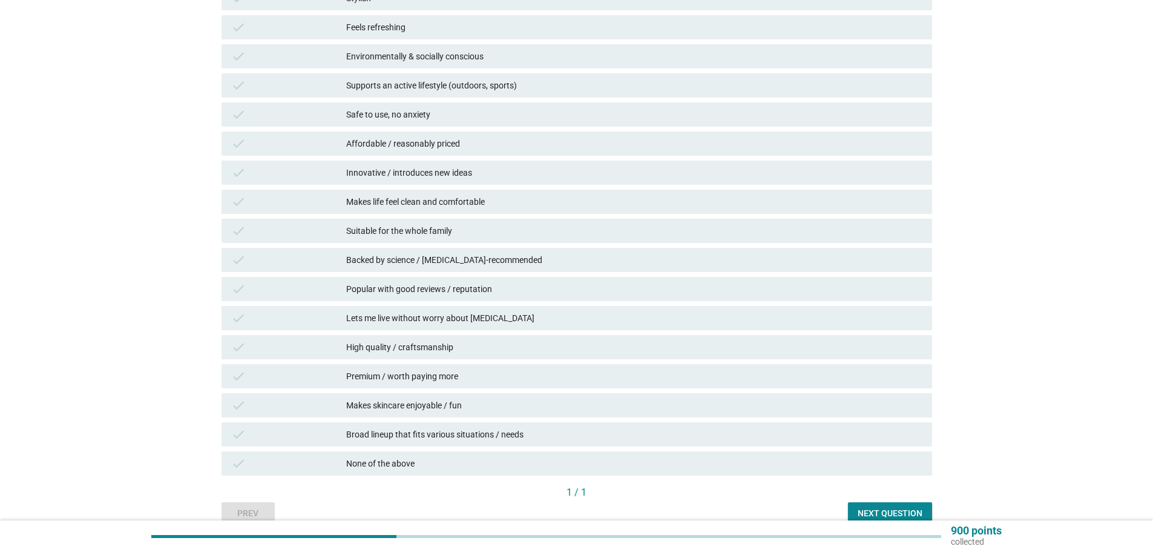
scroll to position [421, 0]
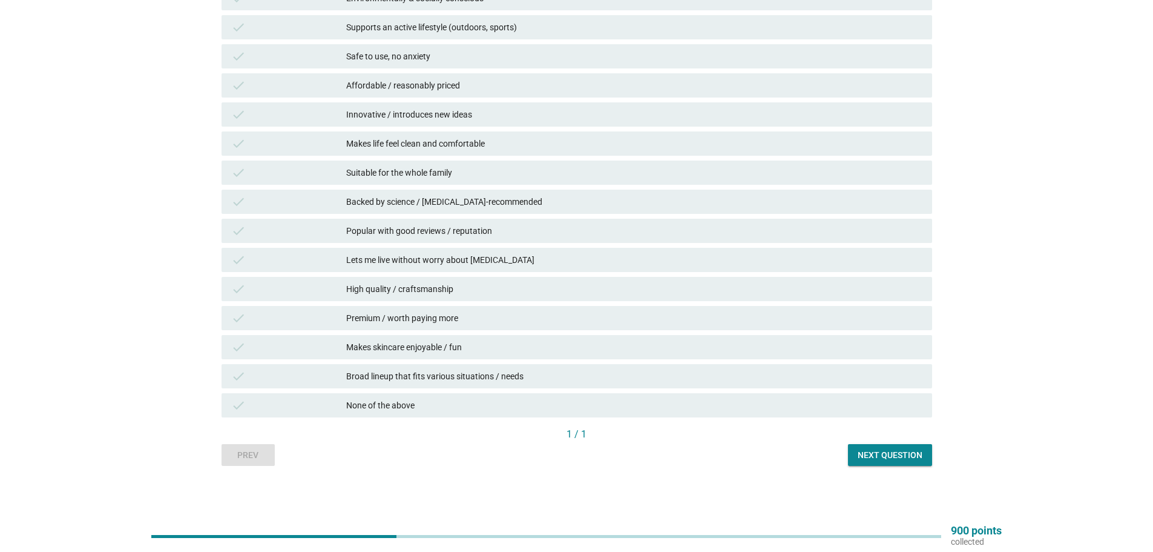
click at [903, 456] on div "Next question" at bounding box center [890, 455] width 65 height 13
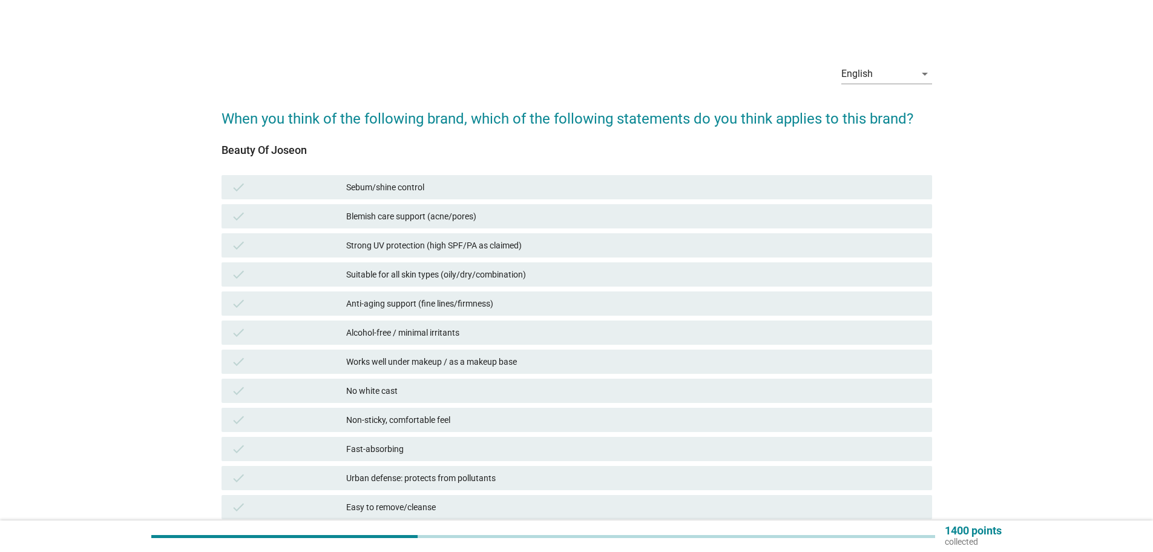
scroll to position [61, 0]
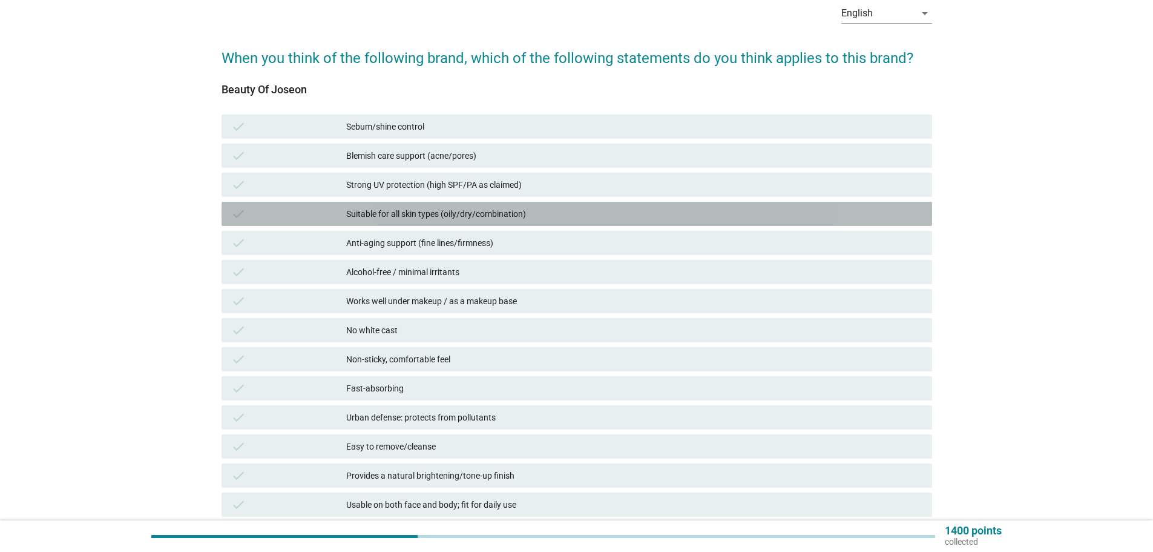
click at [487, 210] on div "Suitable for all skin types (oily/dry/combination)" at bounding box center [634, 213] width 576 height 15
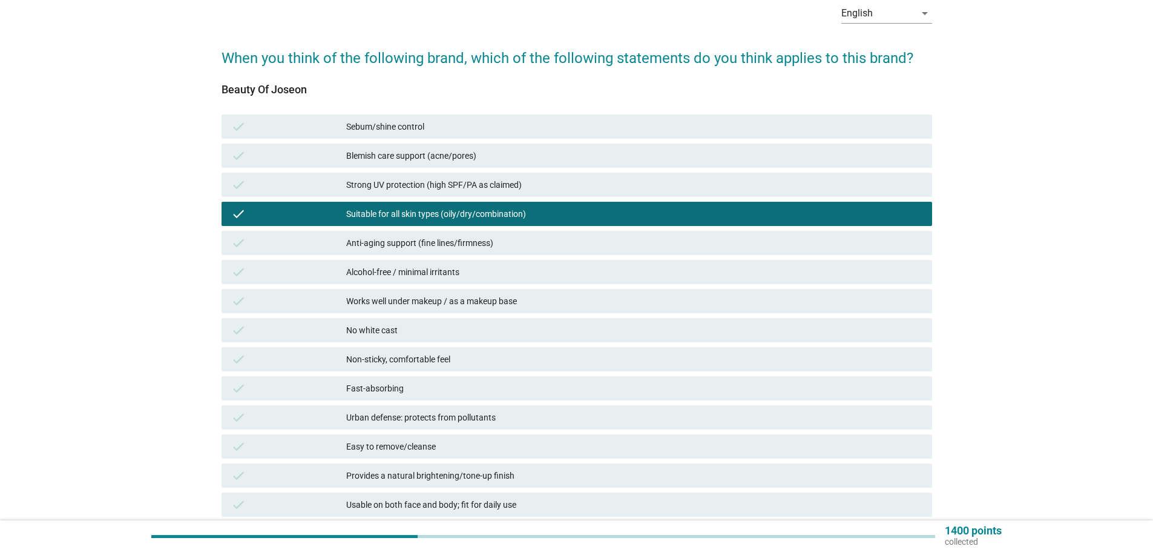
click at [418, 153] on div "Blemish care support (acne/pores)" at bounding box center [634, 155] width 576 height 15
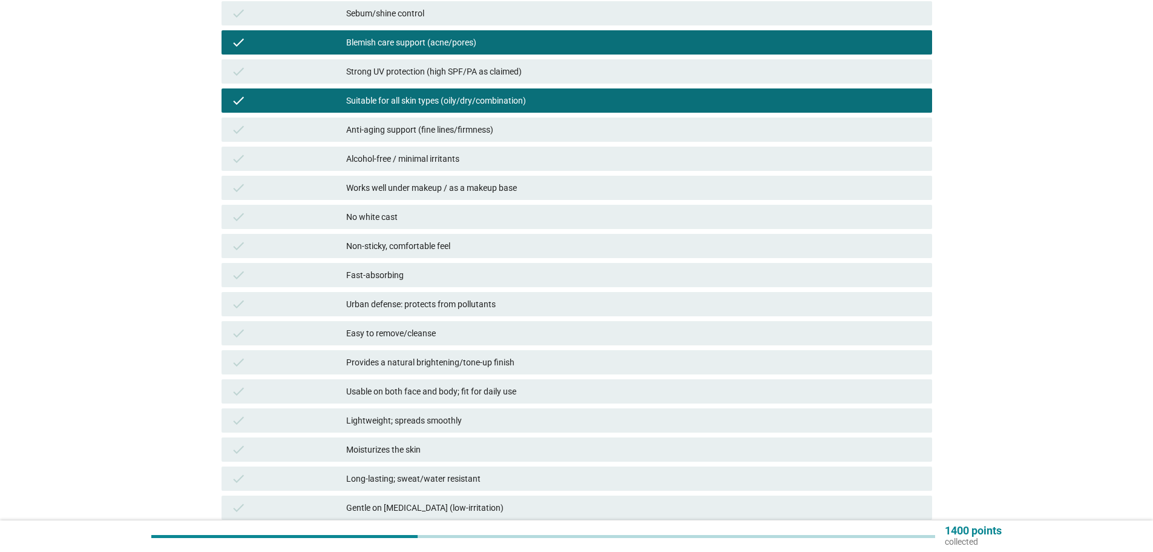
scroll to position [182, 0]
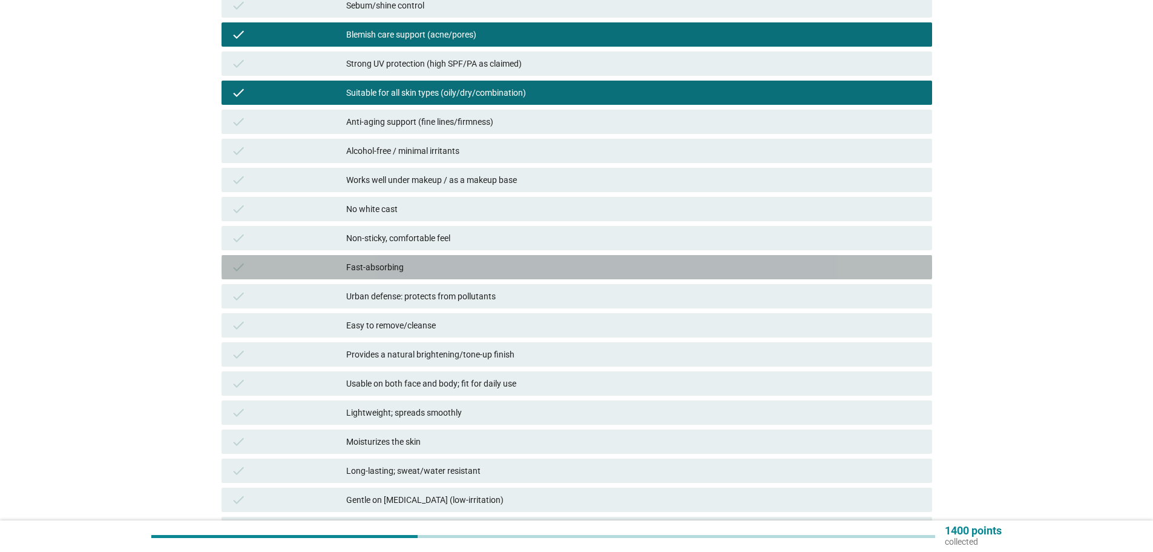
click at [381, 272] on div "Fast-absorbing" at bounding box center [634, 267] width 576 height 15
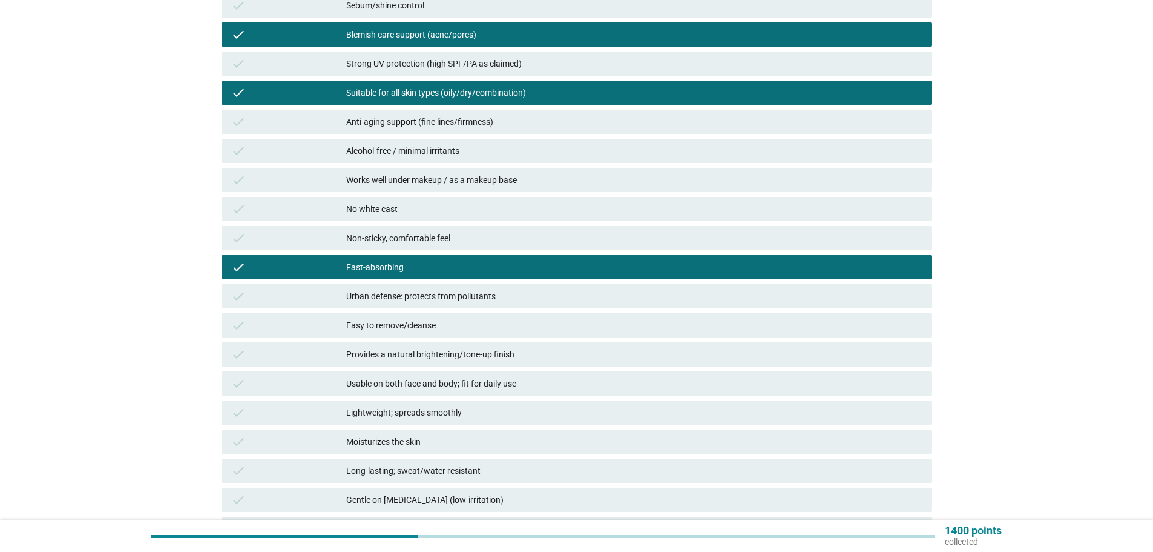
click at [386, 241] on div "Non-sticky, comfortable feel" at bounding box center [634, 238] width 576 height 15
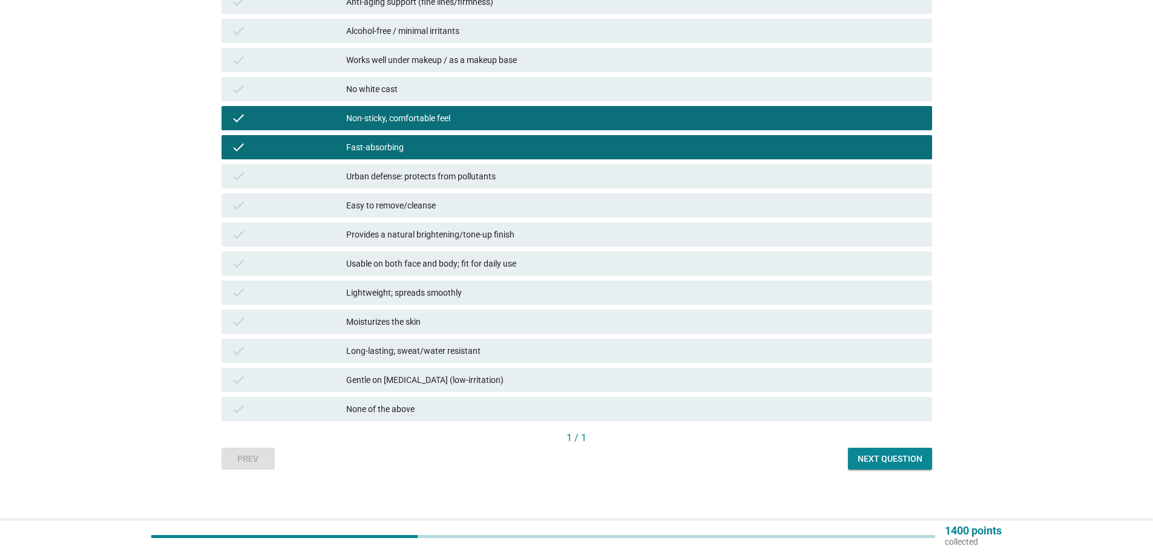
scroll to position [305, 0]
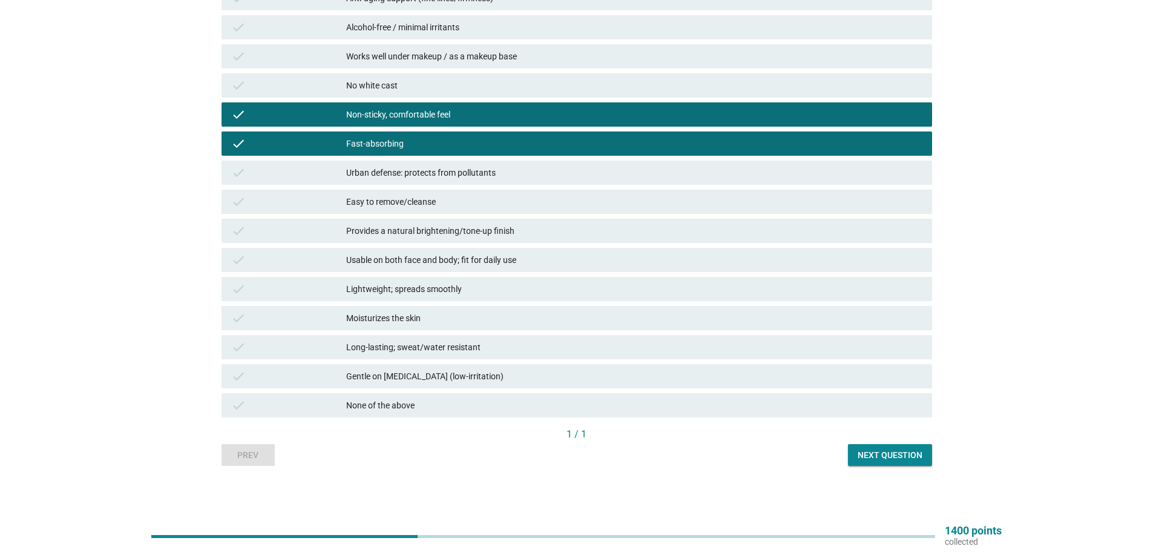
click at [914, 461] on button "Next question" at bounding box center [890, 455] width 84 height 22
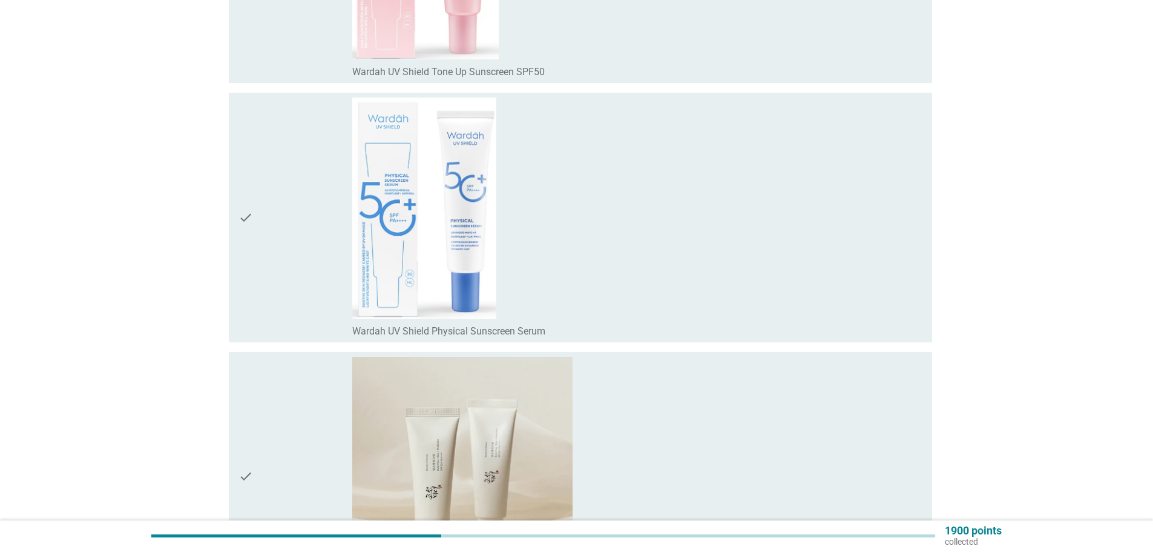
scroll to position [8477, 0]
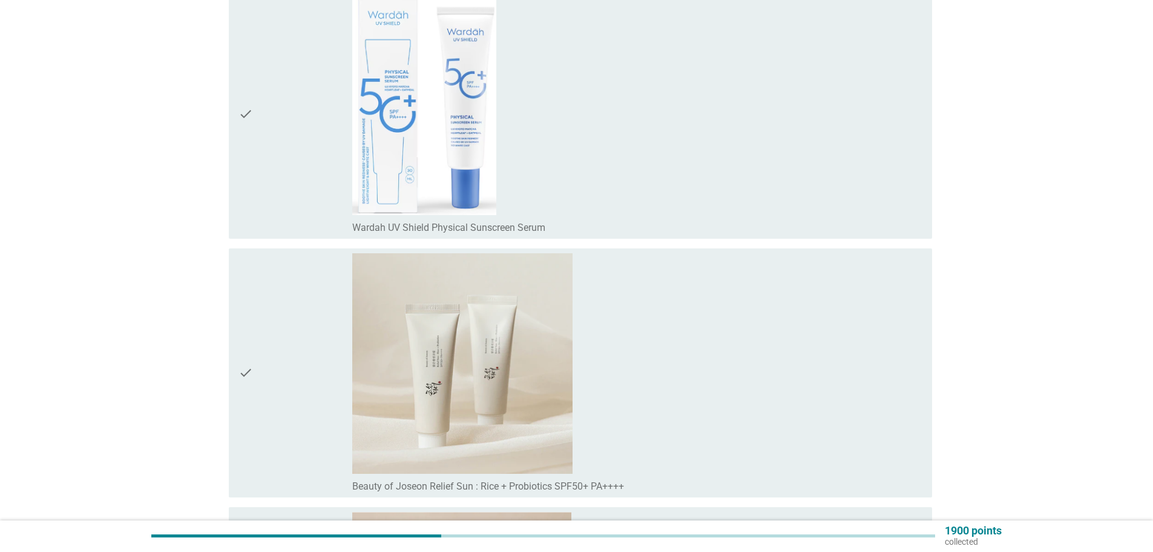
click at [793, 462] on div "check_box_outline_blank Beauty of Joseon Relief Sun : Rice + Probiotics SPF50+ …" at bounding box center [637, 372] width 570 height 239
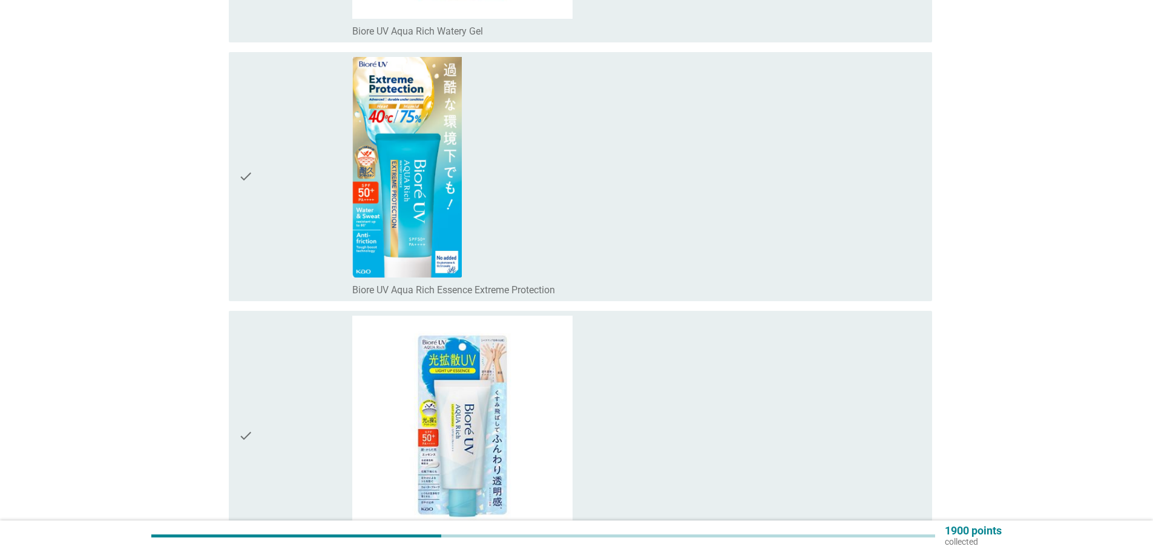
scroll to position [0, 0]
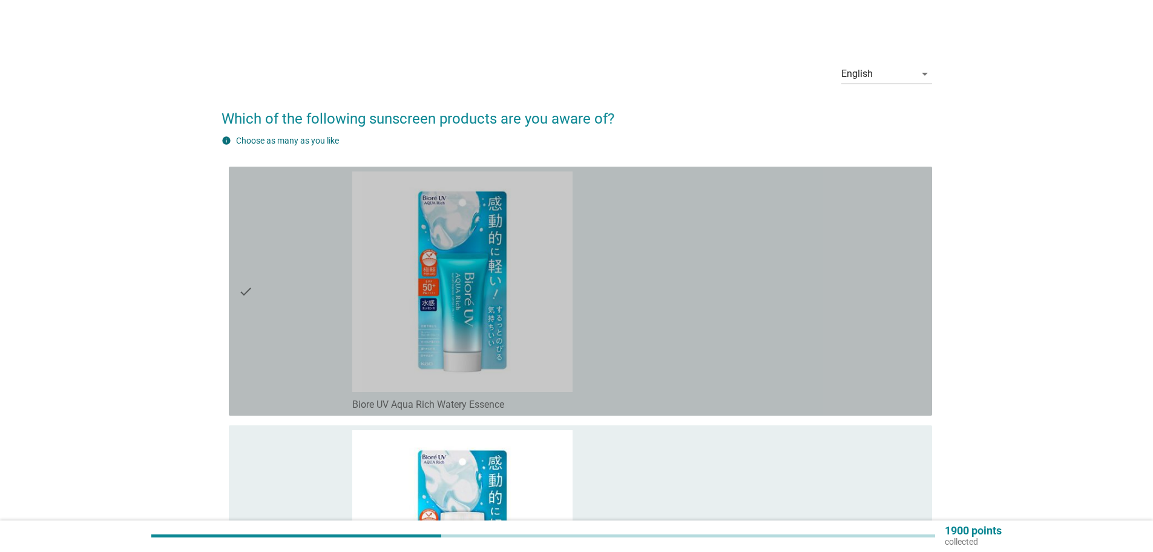
click at [777, 312] on div "check_box_outline_blank Biore UV Aqua Rich Watery Essence" at bounding box center [637, 290] width 570 height 239
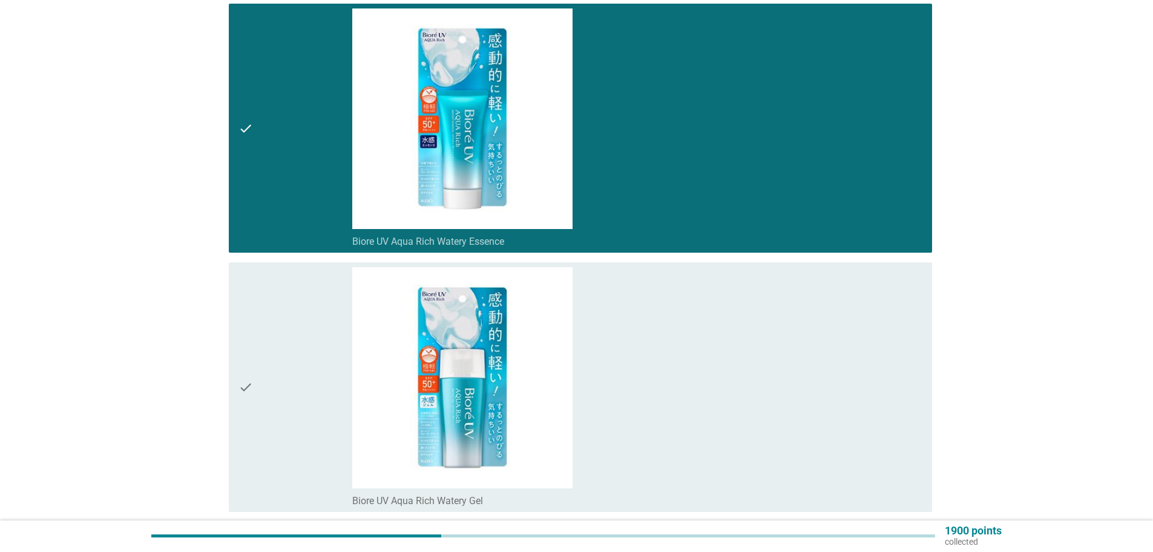
scroll to position [182, 0]
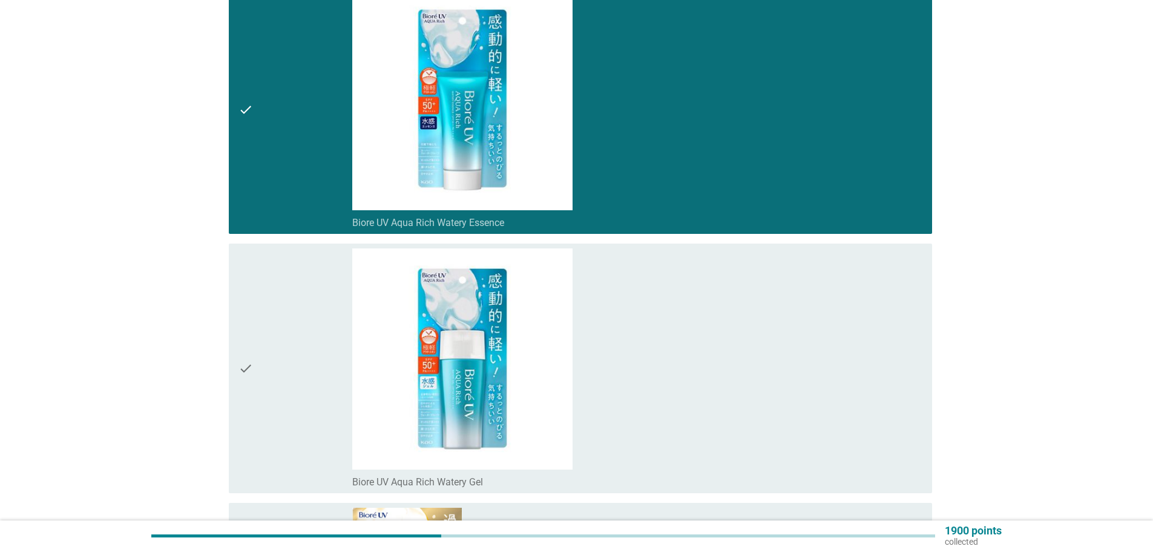
click at [776, 377] on div "check_box_outline_blank Biore UV Aqua Rich Watery Gel" at bounding box center [637, 367] width 570 height 239
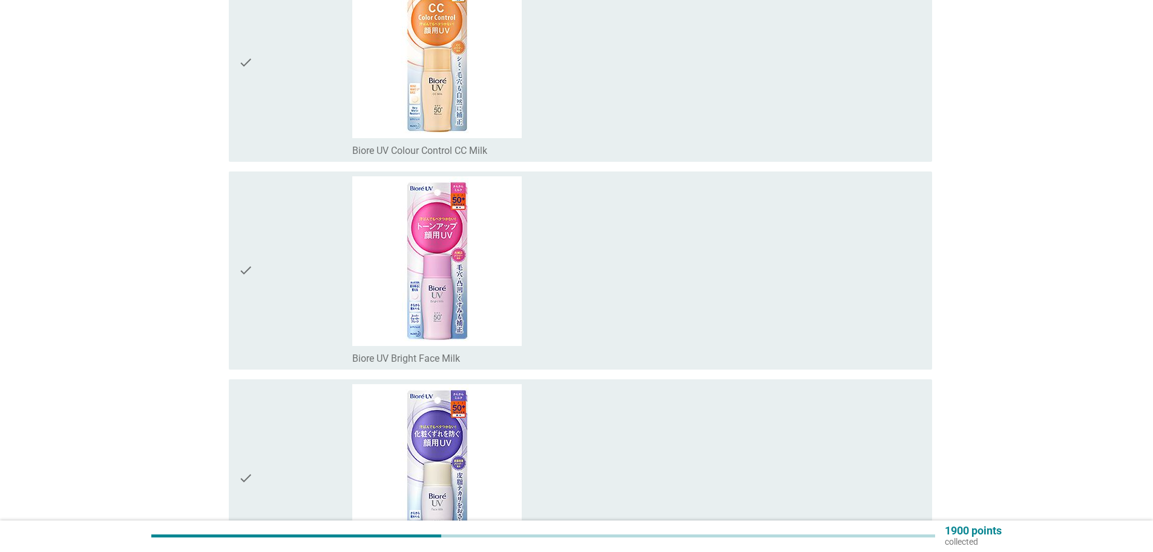
scroll to position [2483, 0]
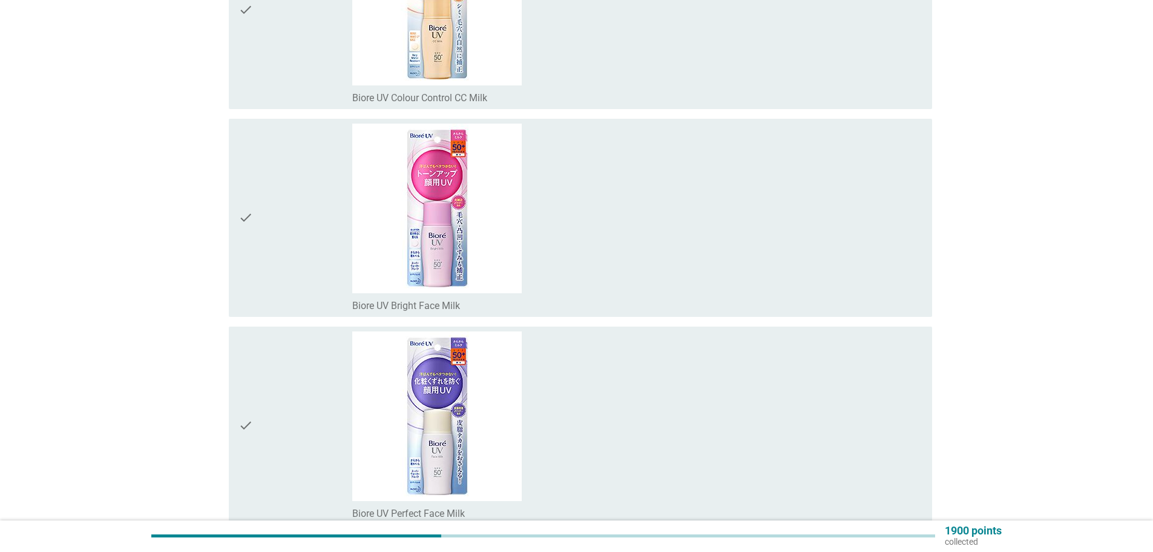
click at [632, 257] on div "check_box_outline_blank Biore UV Bright Face Milk" at bounding box center [637, 218] width 570 height 188
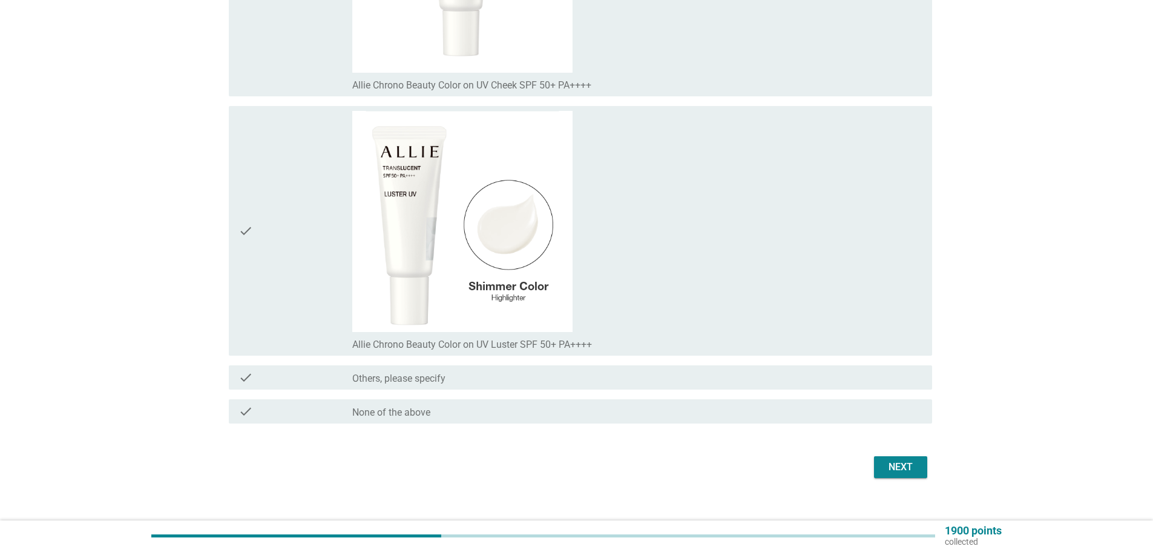
scroll to position [14487, 0]
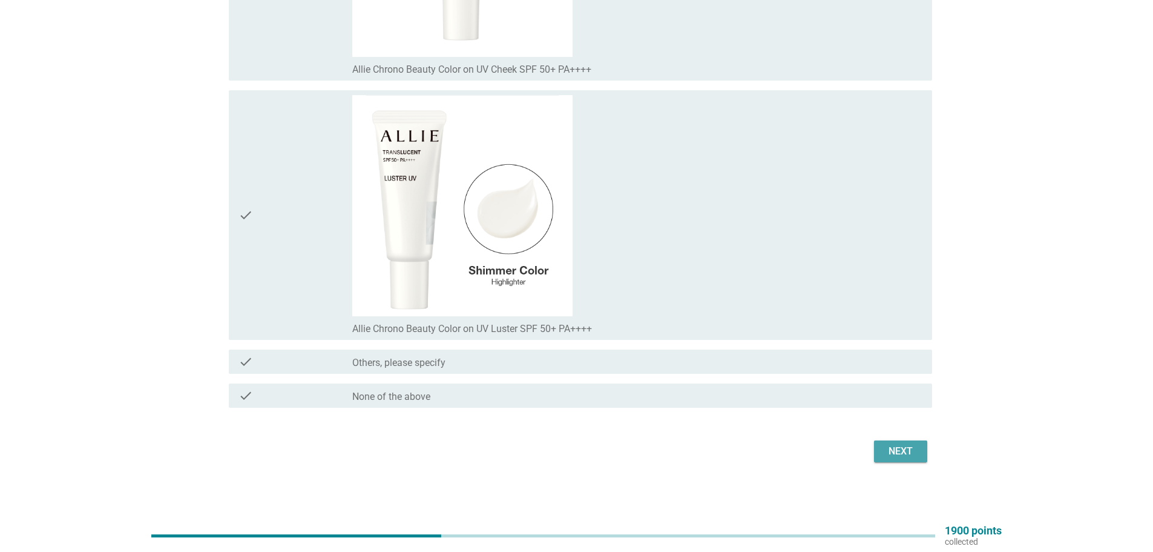
click at [896, 446] on div "Next" at bounding box center [901, 451] width 34 height 15
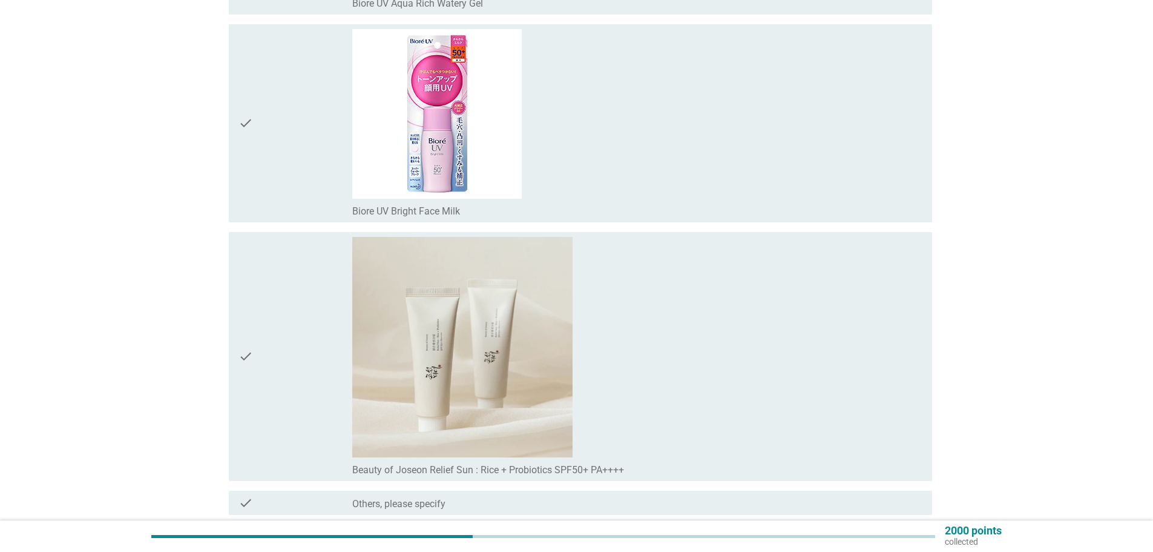
scroll to position [767, 0]
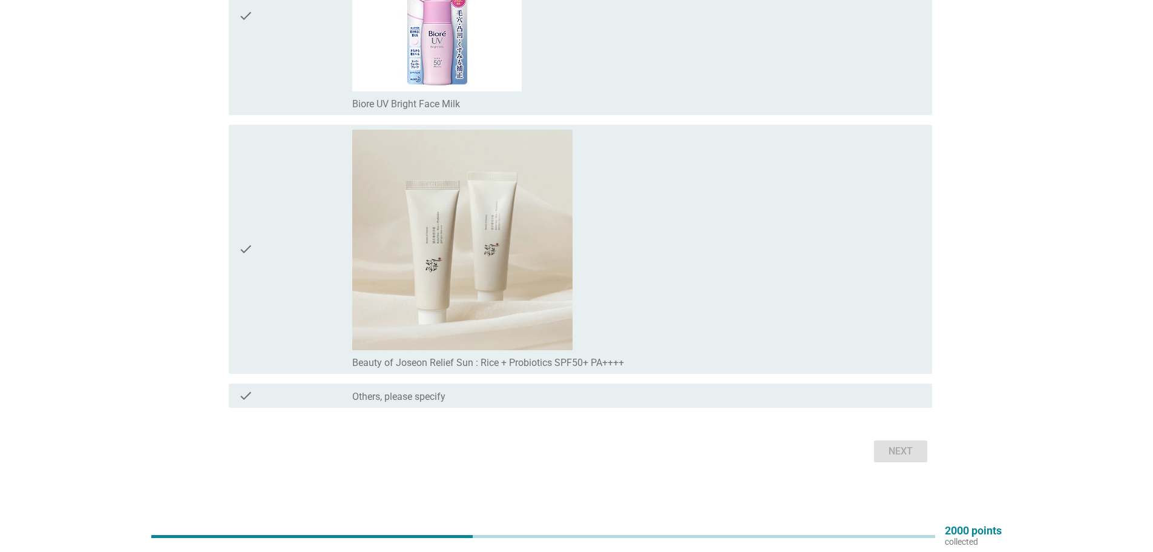
click at [661, 337] on div "check_box_outline_blank Beauty of Joseon Relief Sun : Rice + Probiotics SPF50+ …" at bounding box center [637, 249] width 570 height 239
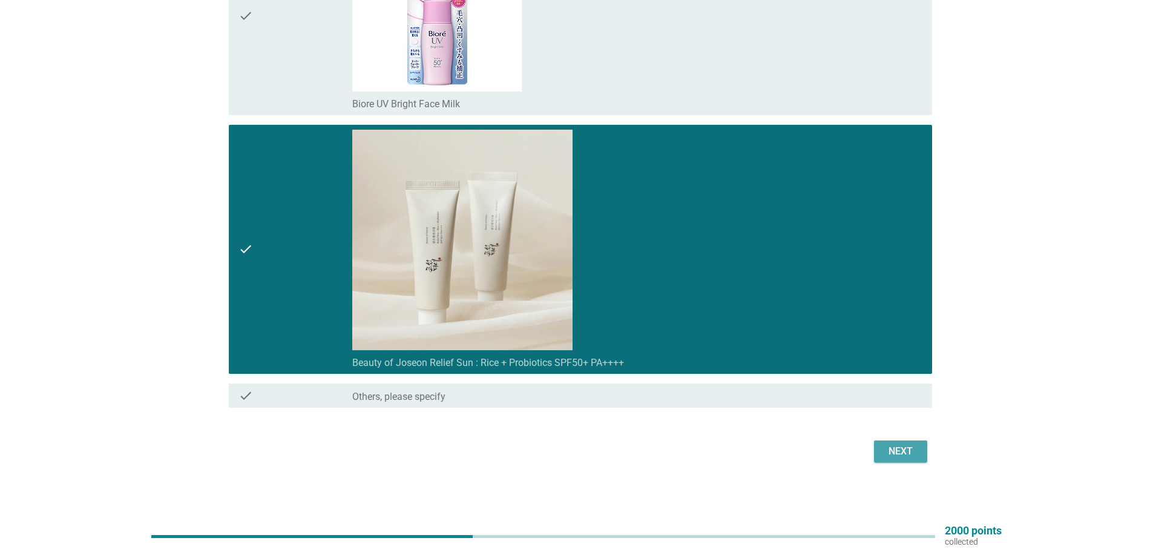
click at [899, 447] on div "Next" at bounding box center [901, 451] width 34 height 15
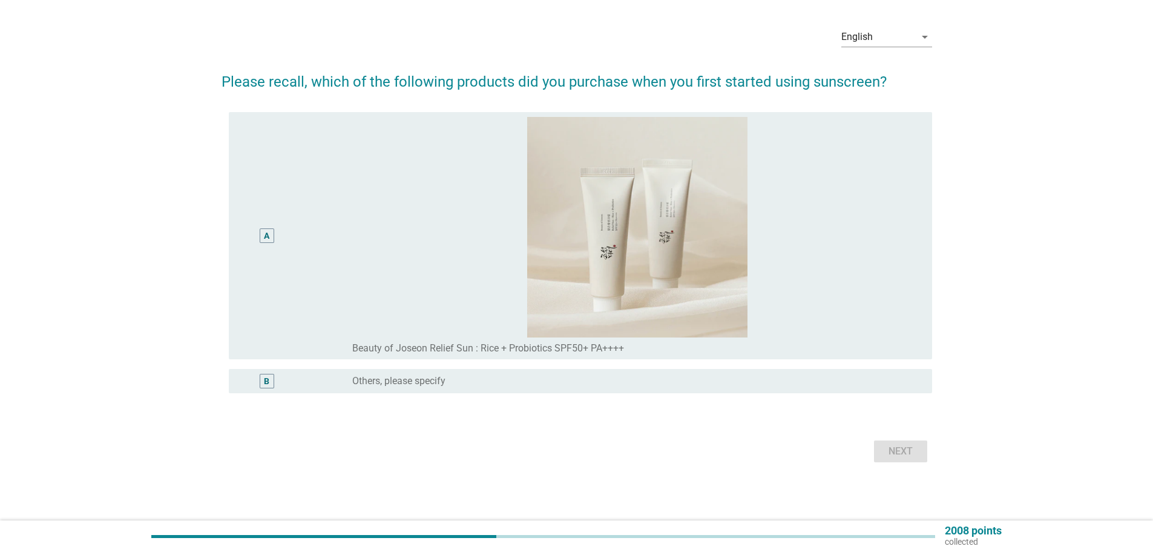
scroll to position [0, 0]
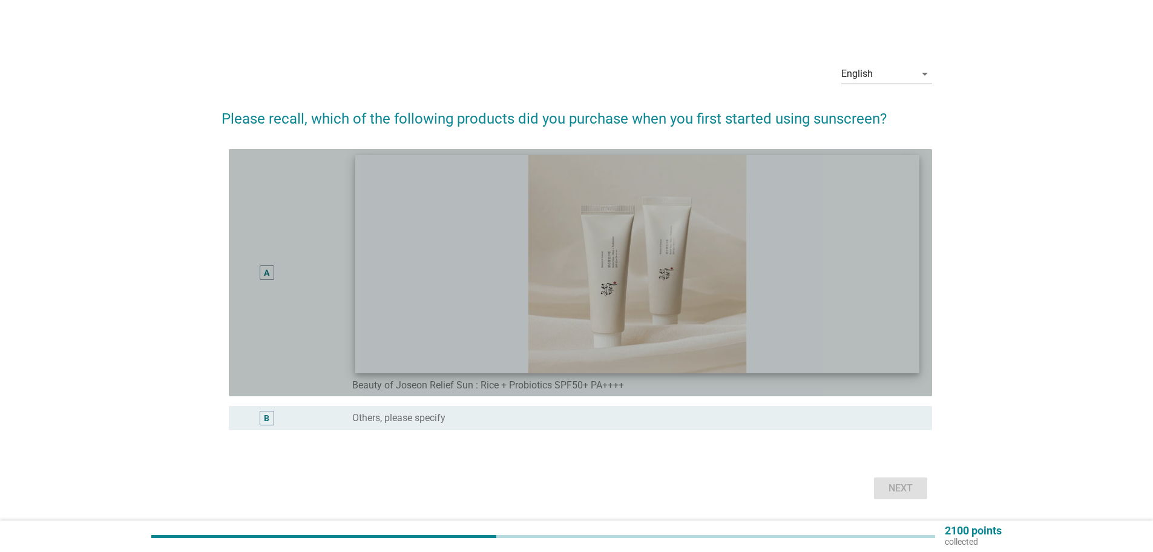
click at [763, 350] on img at bounding box center [637, 264] width 564 height 219
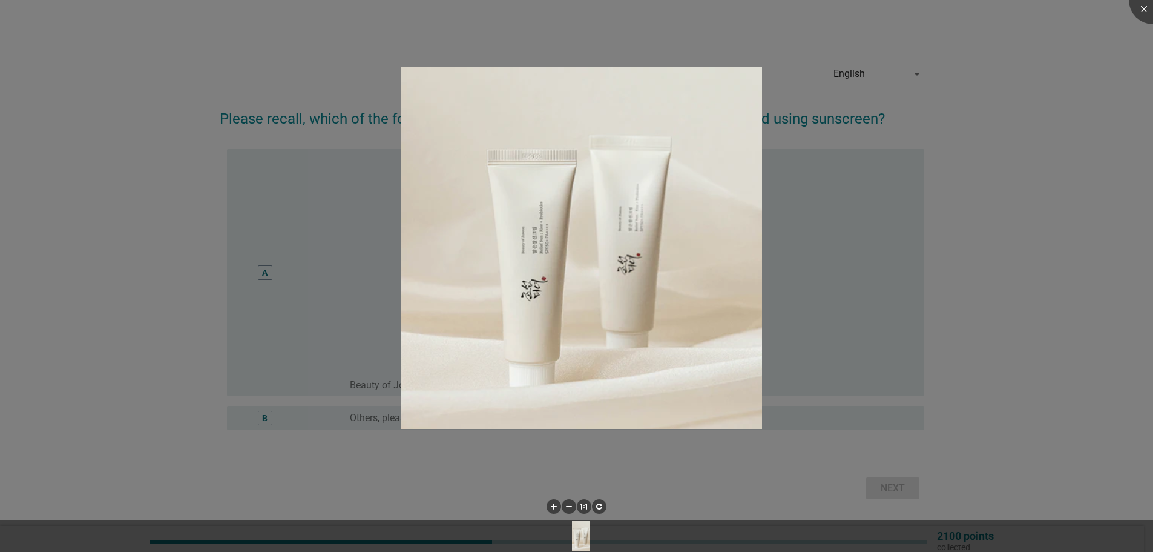
click at [1001, 366] on div at bounding box center [576, 276] width 1153 height 552
click at [272, 291] on div at bounding box center [576, 276] width 1153 height 552
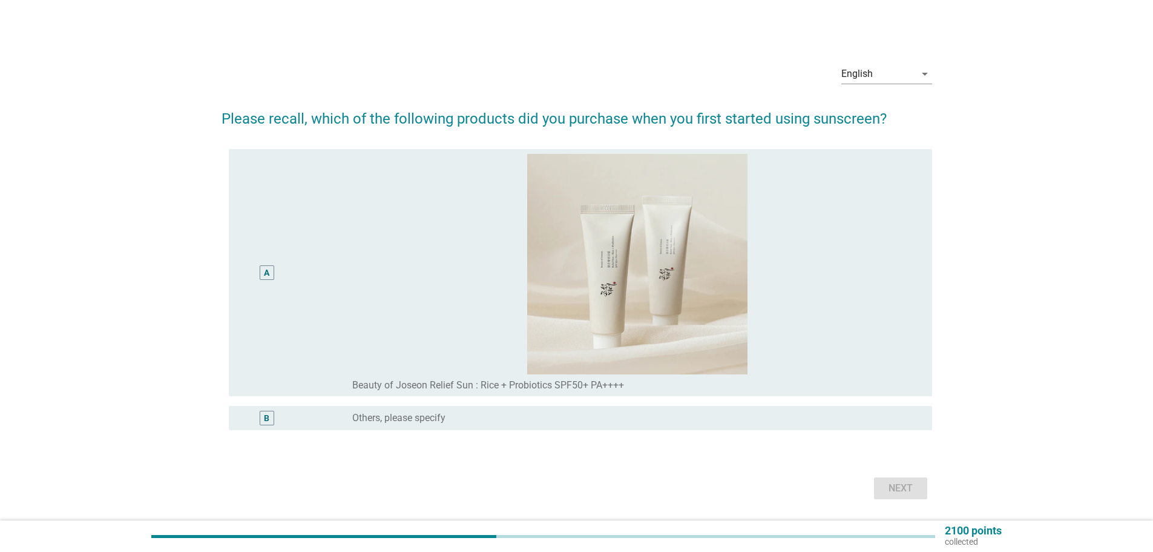
click at [261, 274] on body "English Bahasa Melayu English arrow_drop_down Please recall, which of the follo…" at bounding box center [576, 278] width 1153 height 557
click at [266, 274] on div "A" at bounding box center [266, 272] width 5 height 13
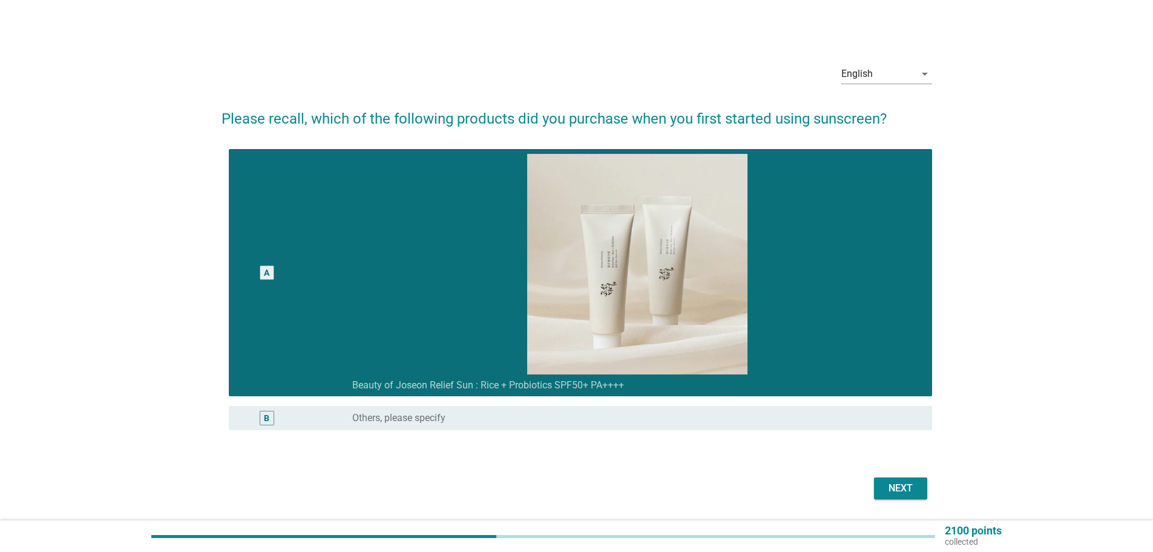
click at [885, 490] on div "Next" at bounding box center [901, 488] width 34 height 15
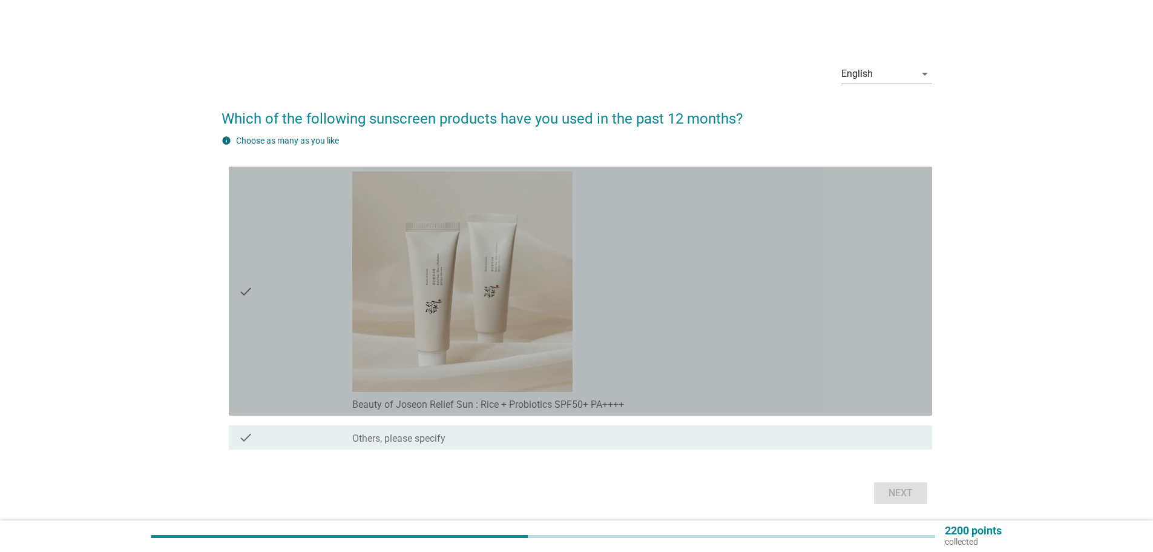
click at [249, 295] on icon "check" at bounding box center [246, 290] width 15 height 239
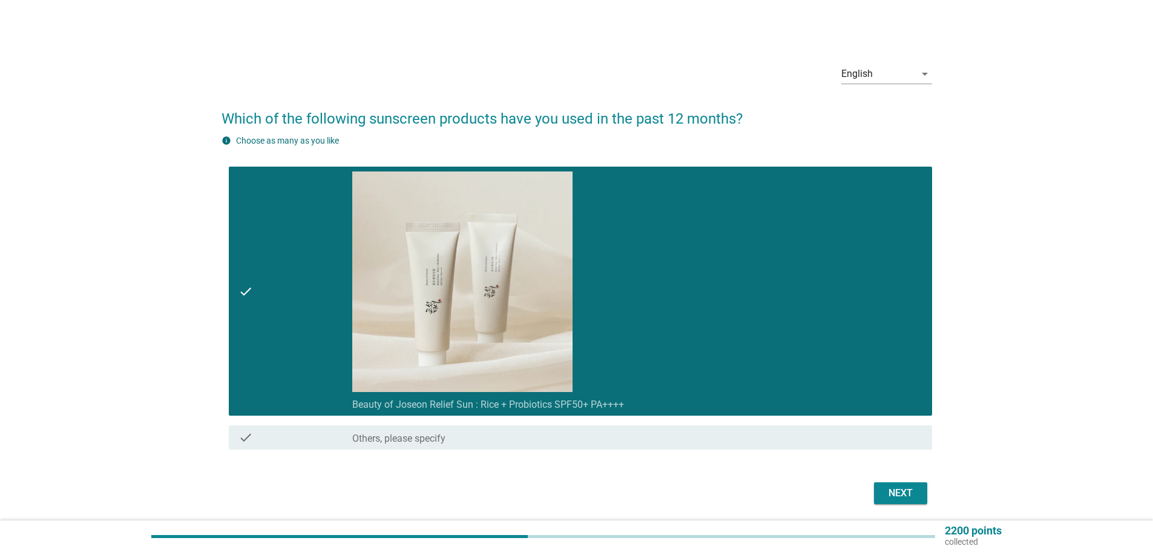
click at [895, 493] on div "Next" at bounding box center [901, 493] width 34 height 15
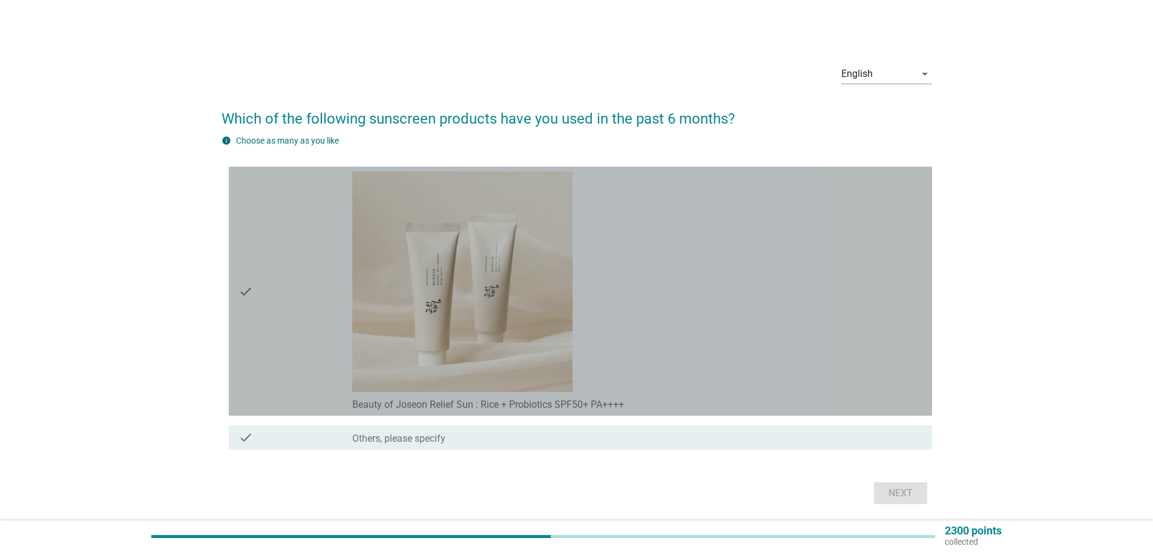
click at [253, 302] on div "check" at bounding box center [296, 290] width 114 height 239
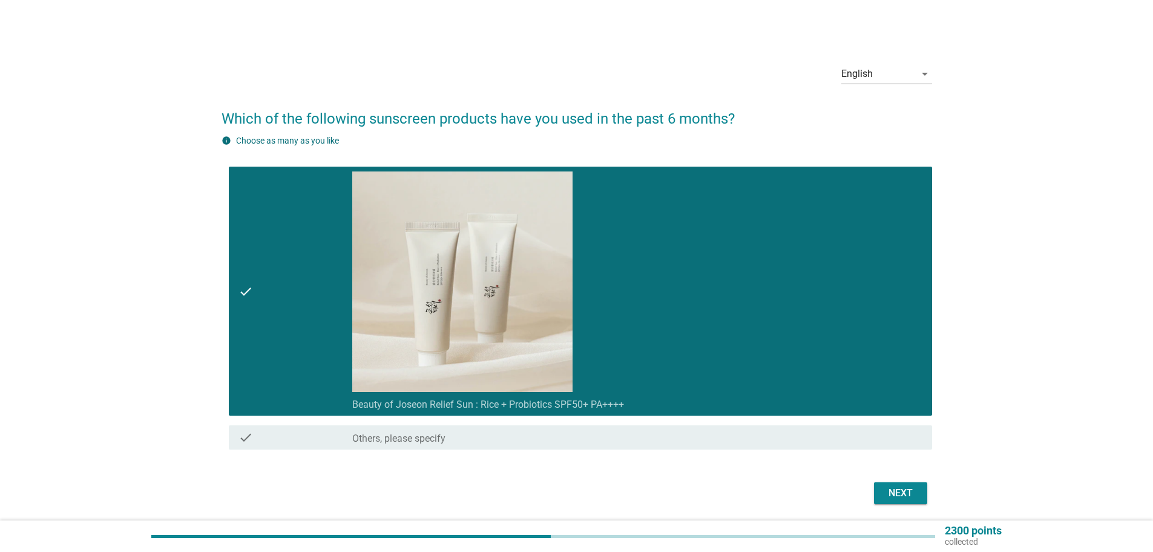
click at [894, 492] on div "Next" at bounding box center [901, 493] width 34 height 15
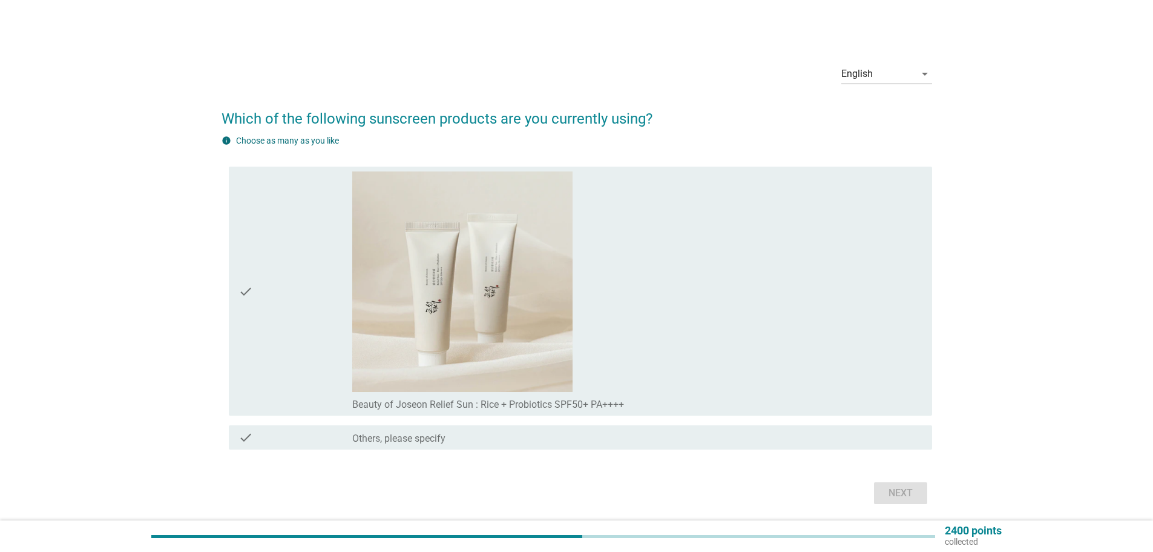
click at [247, 289] on icon "check" at bounding box center [246, 290] width 15 height 239
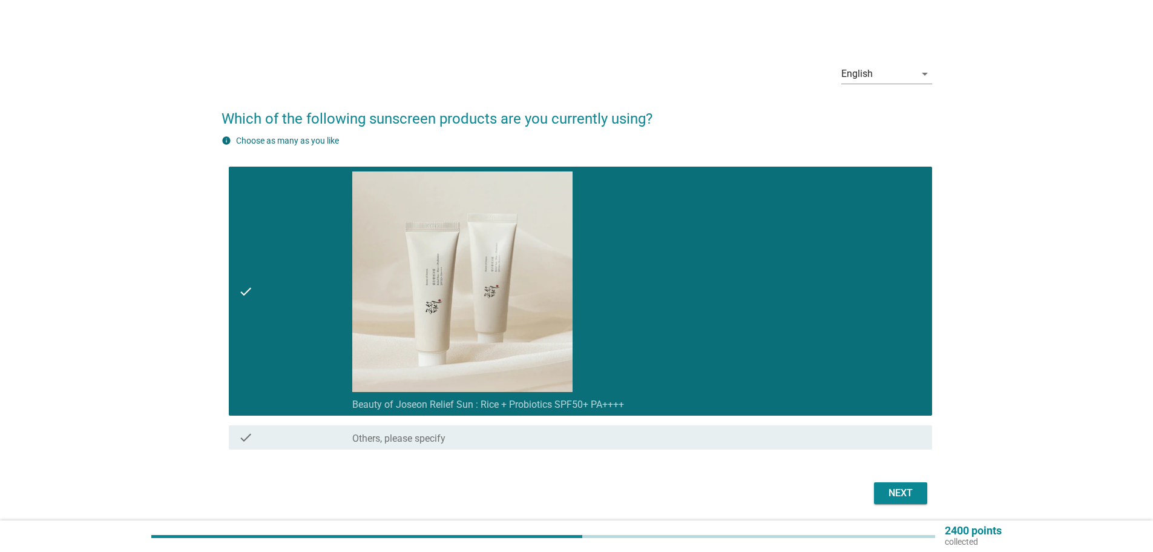
click at [899, 492] on div "Next" at bounding box center [901, 493] width 34 height 15
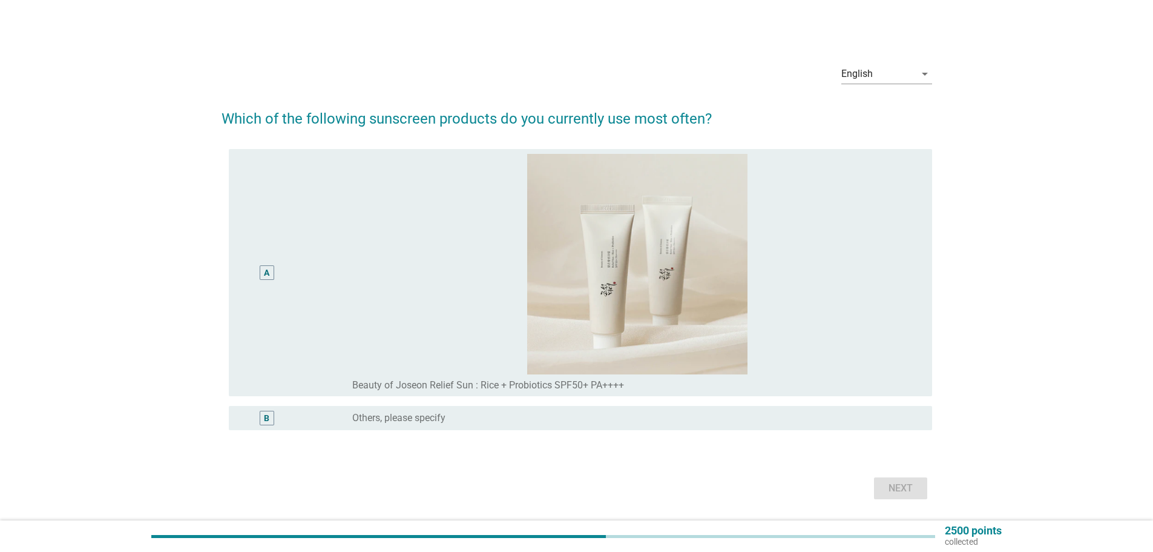
click at [274, 273] on div "A" at bounding box center [267, 272] width 15 height 15
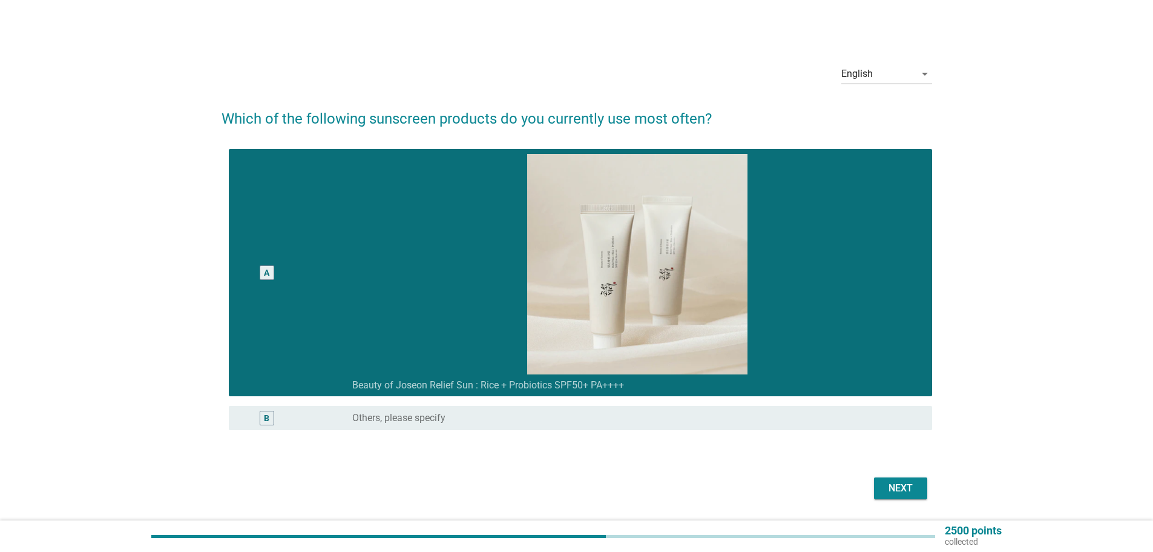
click at [894, 489] on div "Next" at bounding box center [901, 488] width 34 height 15
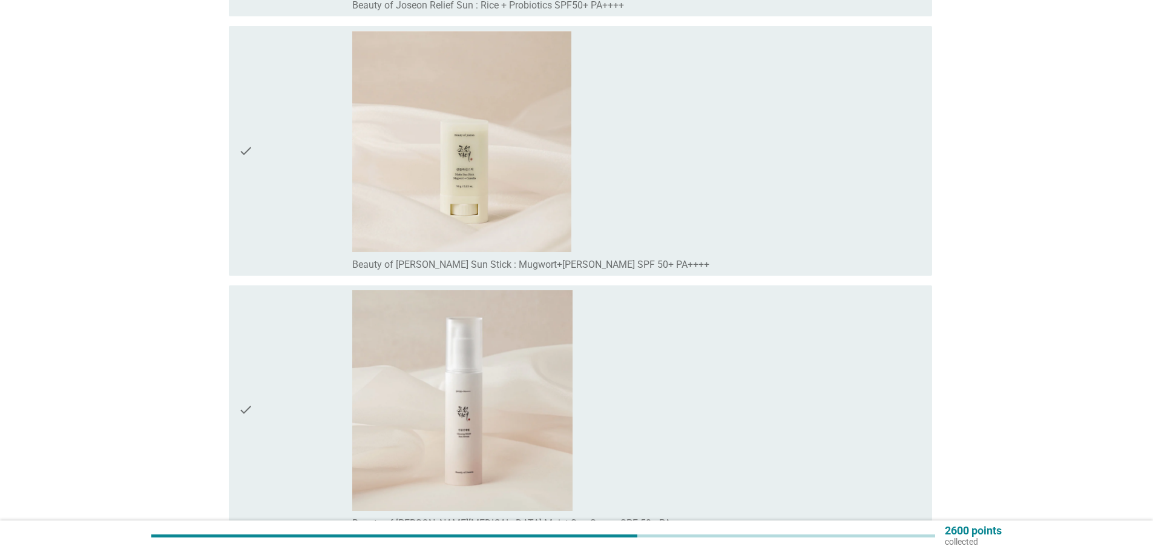
scroll to position [8961, 0]
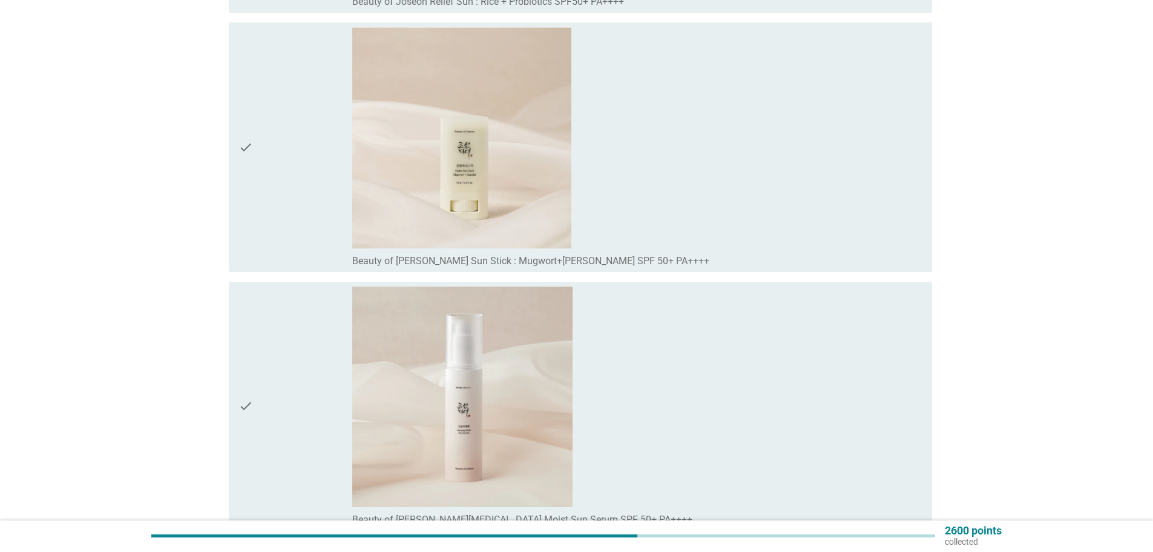
click at [282, 200] on div "check" at bounding box center [296, 146] width 114 height 239
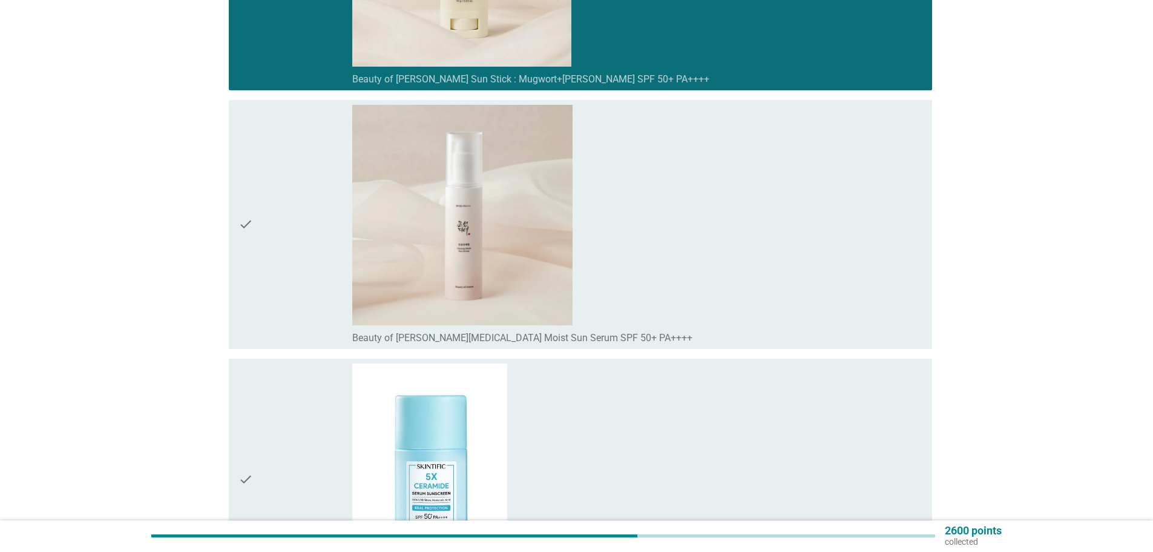
click at [282, 202] on div "check" at bounding box center [296, 224] width 114 height 239
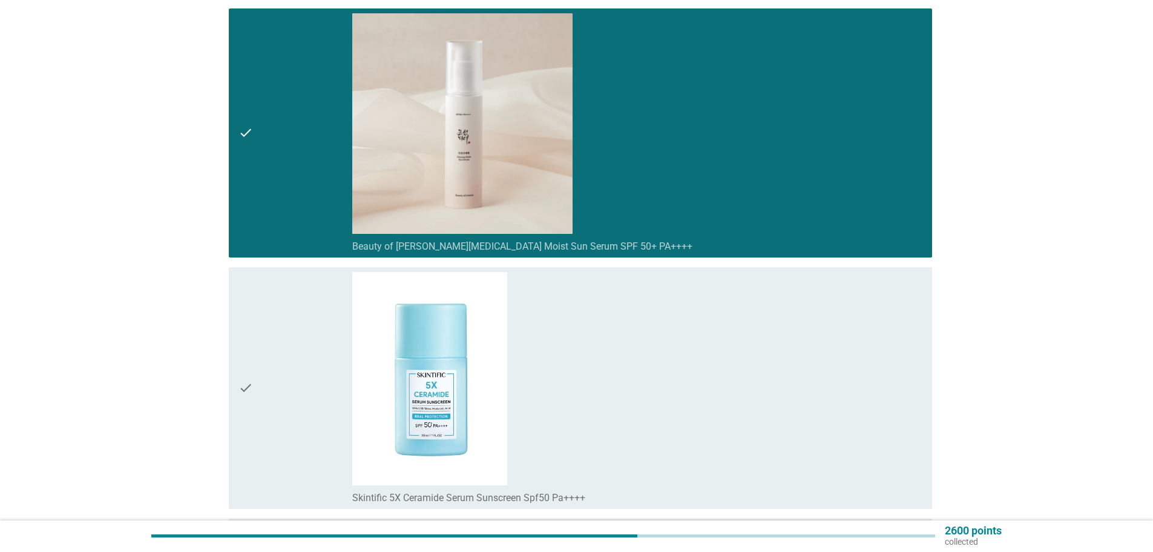
scroll to position [9446, 0]
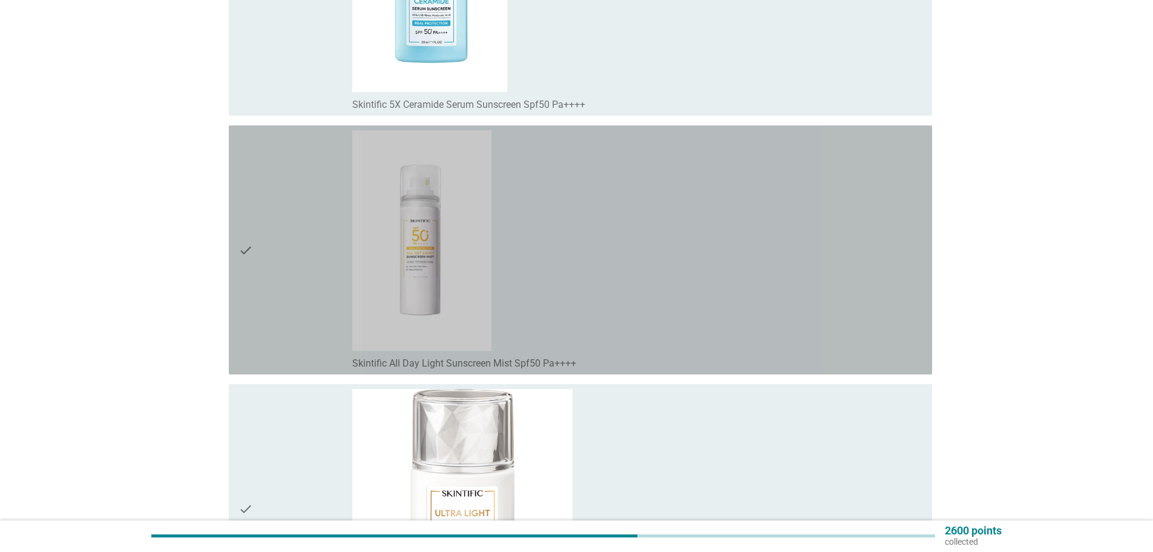
click at [283, 205] on div "check" at bounding box center [296, 249] width 114 height 239
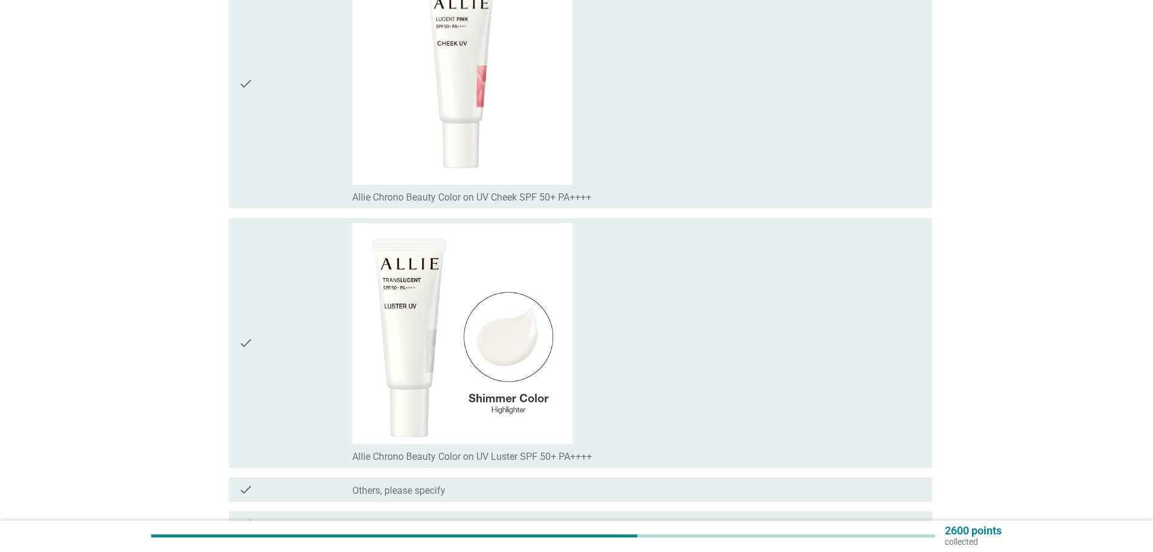
scroll to position [14487, 0]
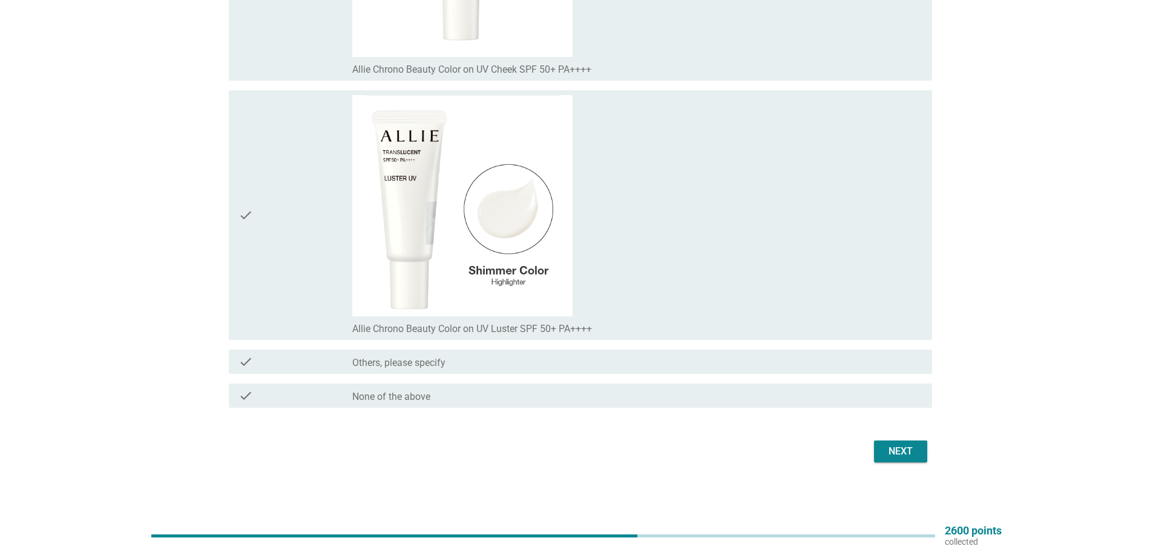
click at [893, 449] on div "Next" at bounding box center [901, 451] width 34 height 15
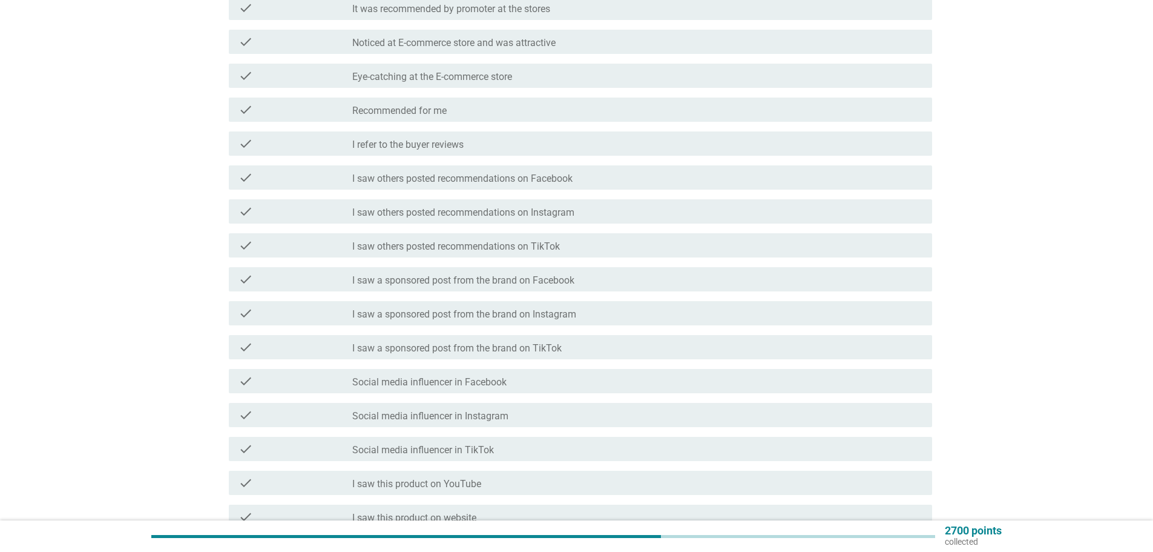
scroll to position [363, 0]
click at [487, 343] on label "I saw a sponsored post from the brand on TikTok" at bounding box center [457, 347] width 210 height 12
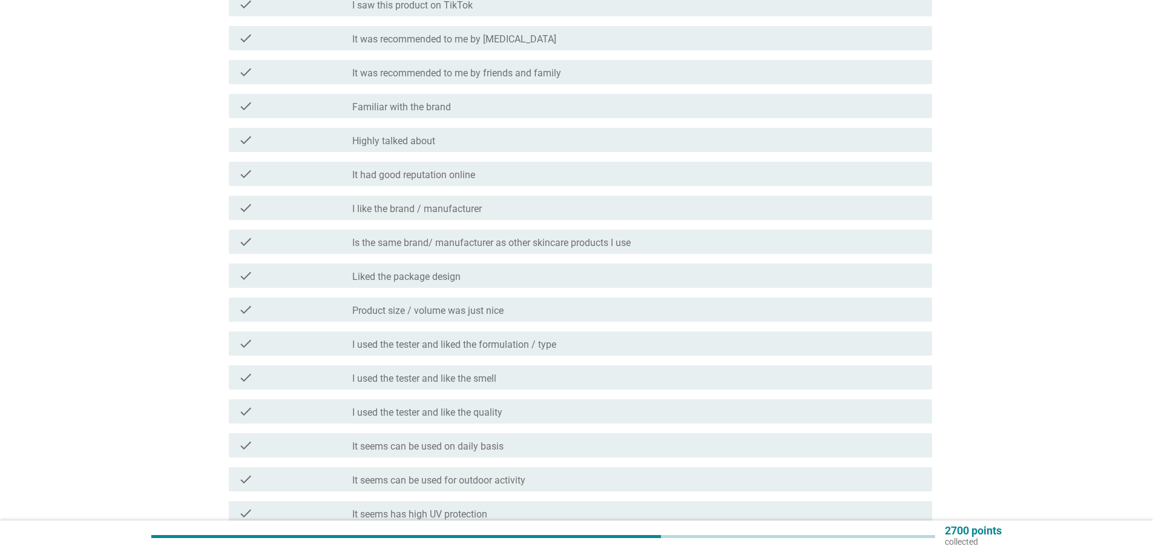
scroll to position [1263, 0]
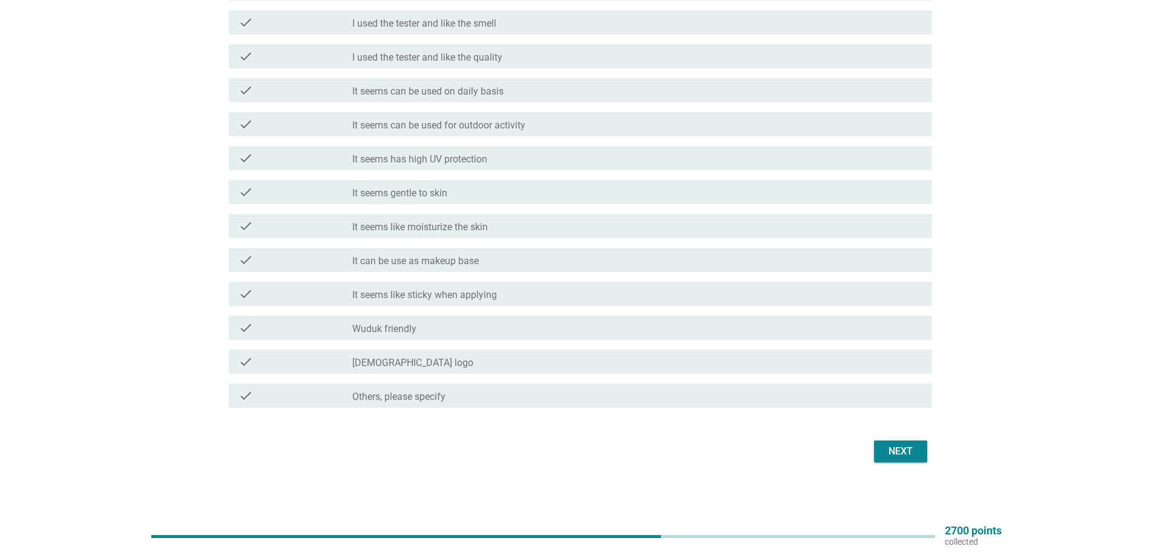
click at [894, 453] on div "Next" at bounding box center [901, 451] width 34 height 15
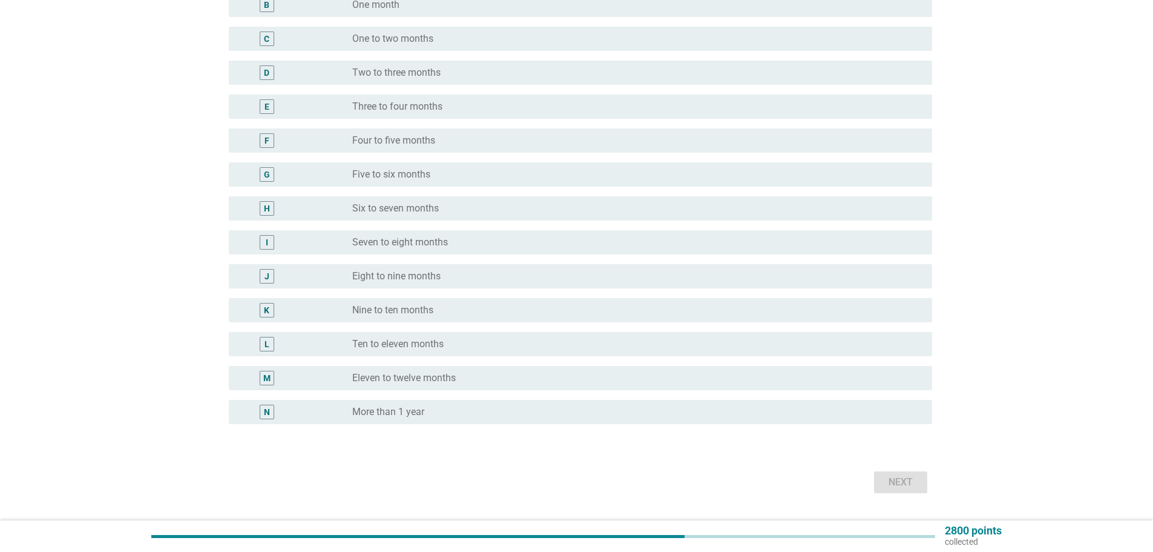
scroll to position [221, 0]
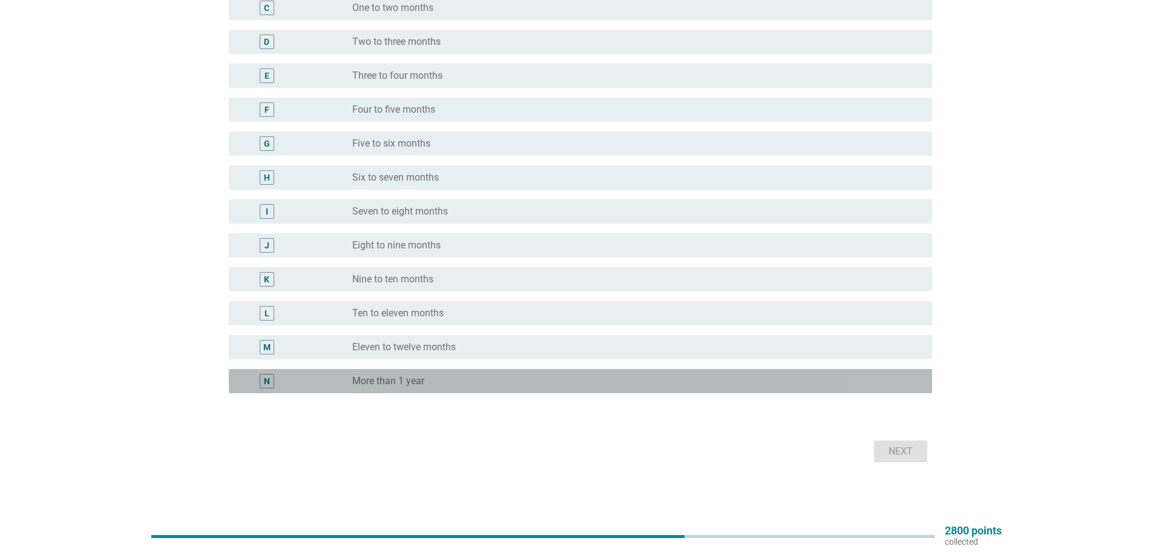
click at [473, 387] on div "radio_button_unchecked More than 1 year" at bounding box center [637, 381] width 570 height 15
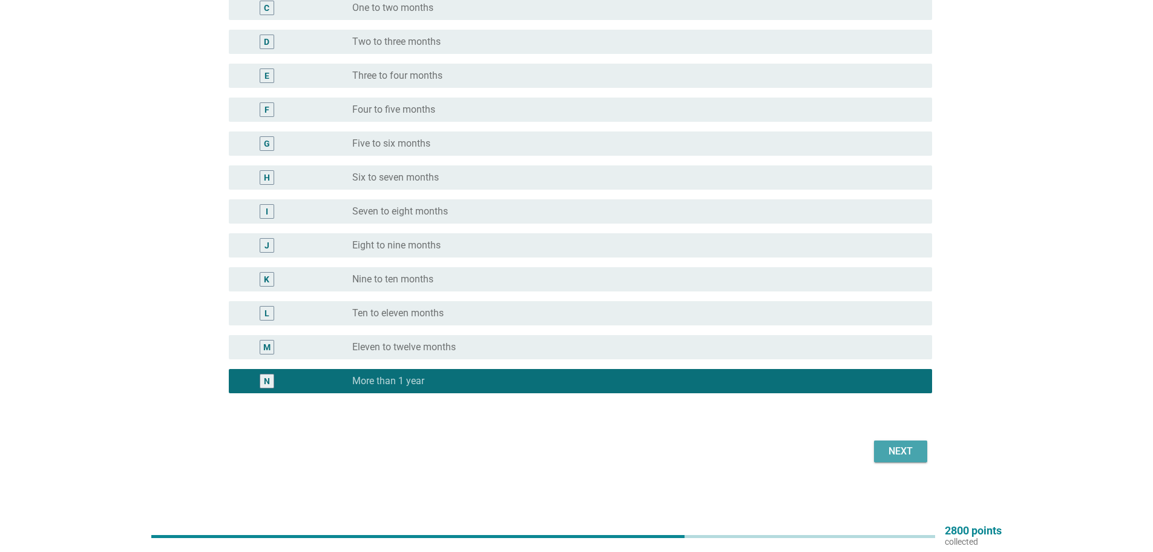
click at [900, 459] on button "Next" at bounding box center [900, 451] width 53 height 22
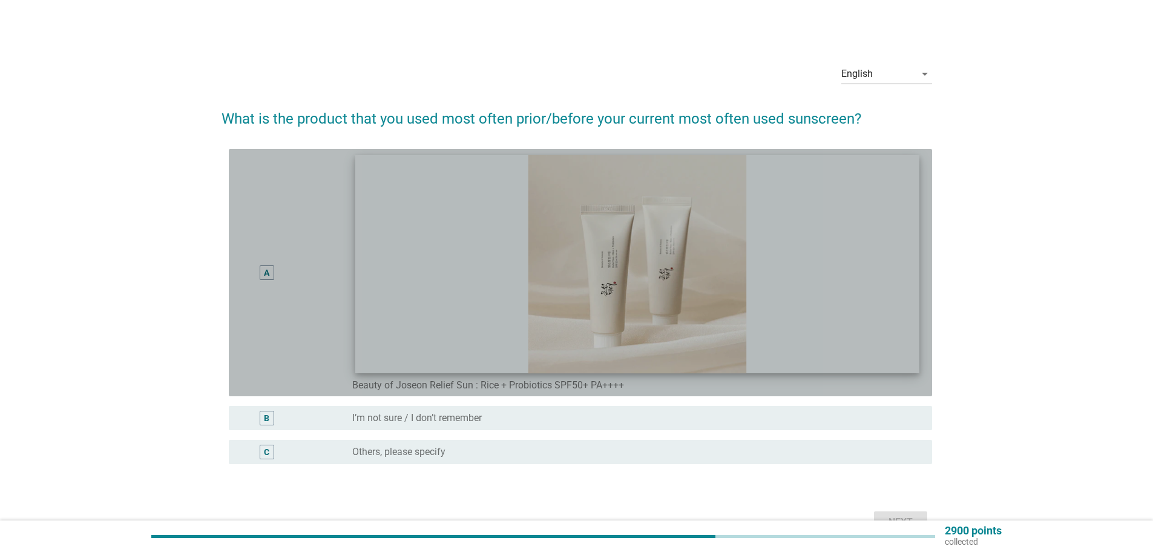
click at [398, 278] on img at bounding box center [637, 264] width 564 height 219
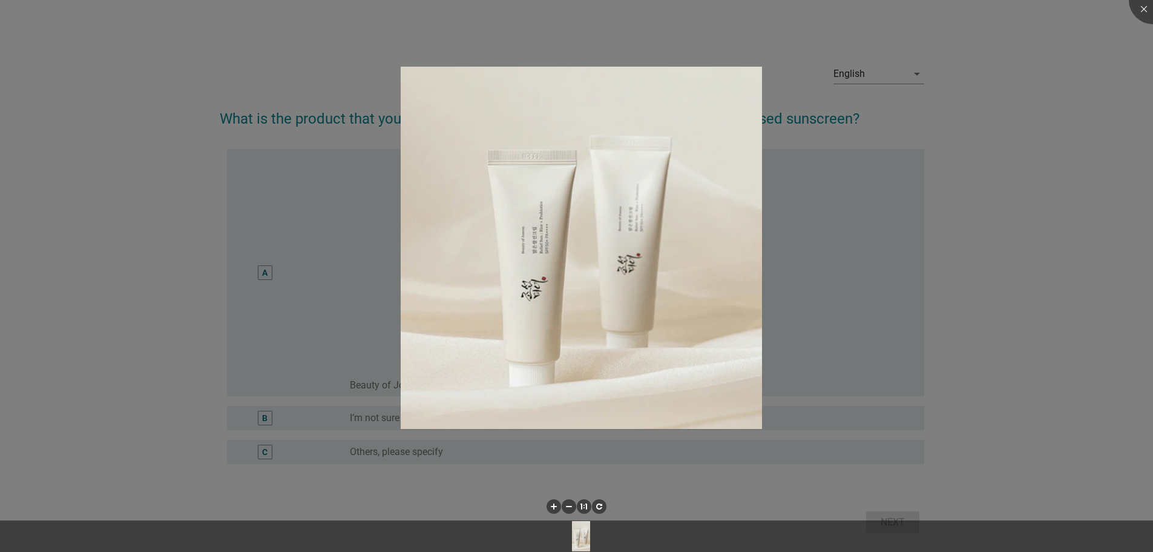
click at [1029, 399] on div at bounding box center [576, 276] width 1153 height 552
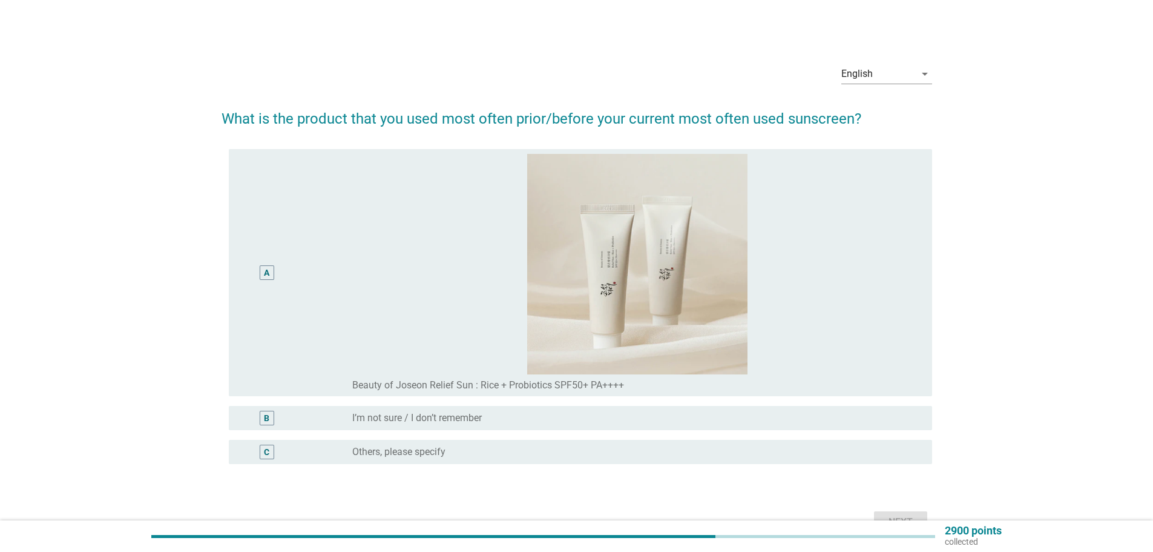
click at [256, 268] on div "A" at bounding box center [267, 272] width 57 height 237
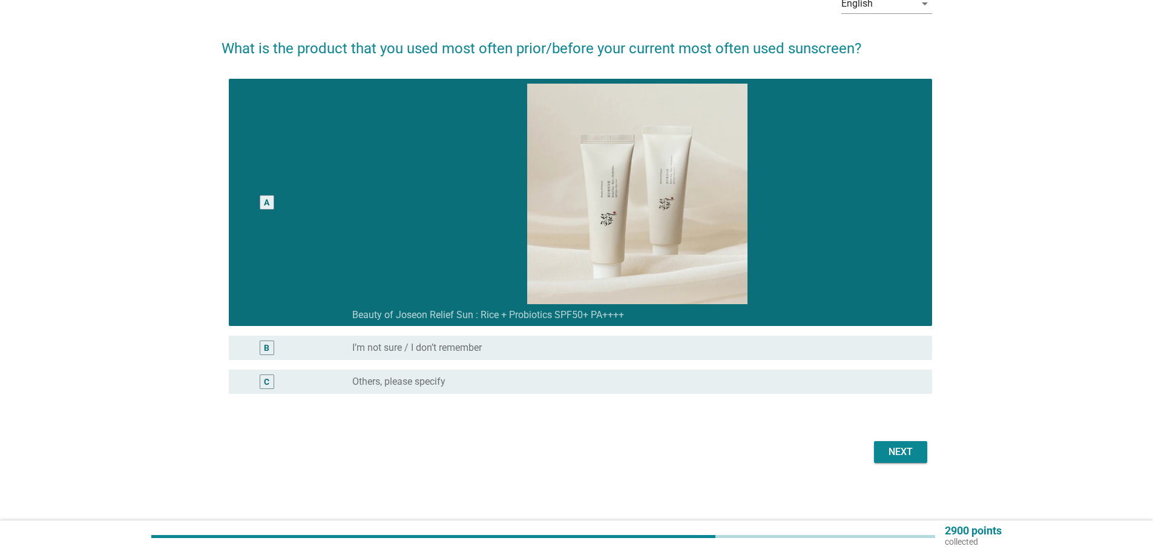
scroll to position [71, 0]
click at [902, 452] on div "Next" at bounding box center [901, 451] width 34 height 15
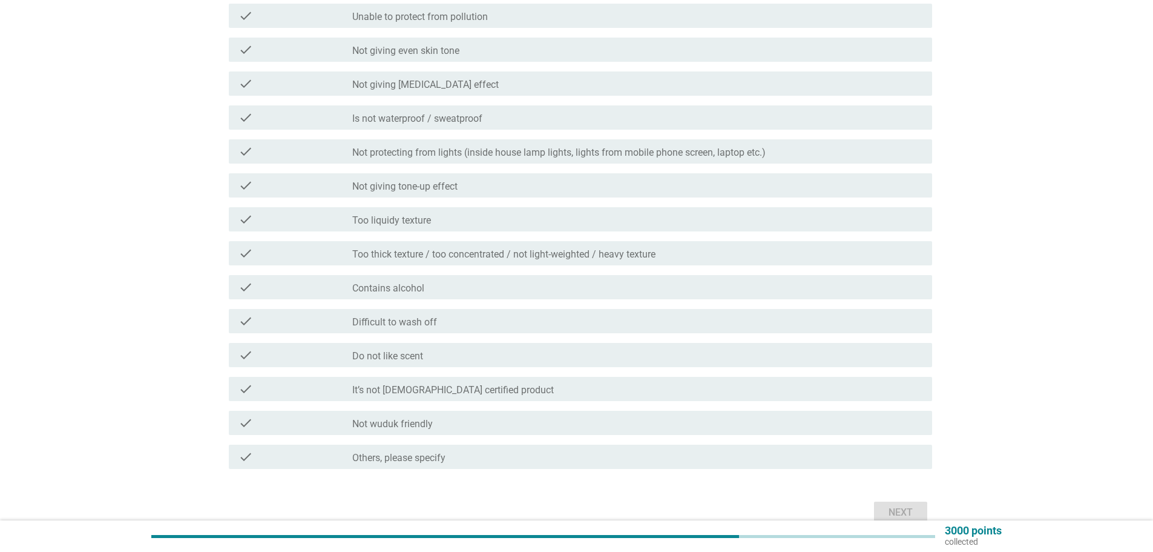
scroll to position [733, 0]
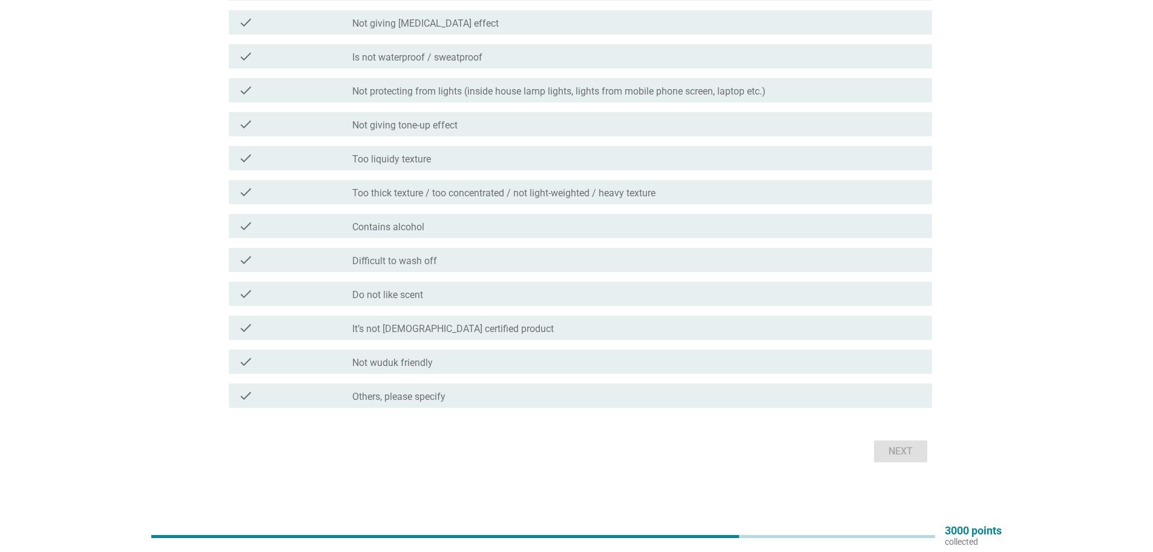
click at [171, 533] on div at bounding box center [543, 536] width 784 height 20
